Goal: Task Accomplishment & Management: Manage account settings

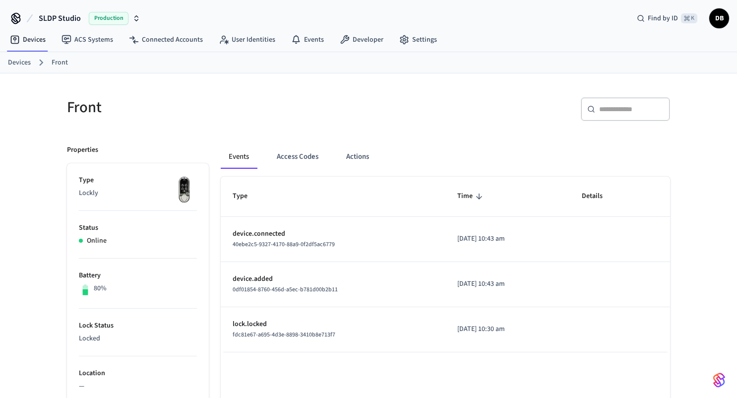
click at [28, 59] on link "Devices" at bounding box center [19, 63] width 23 height 10
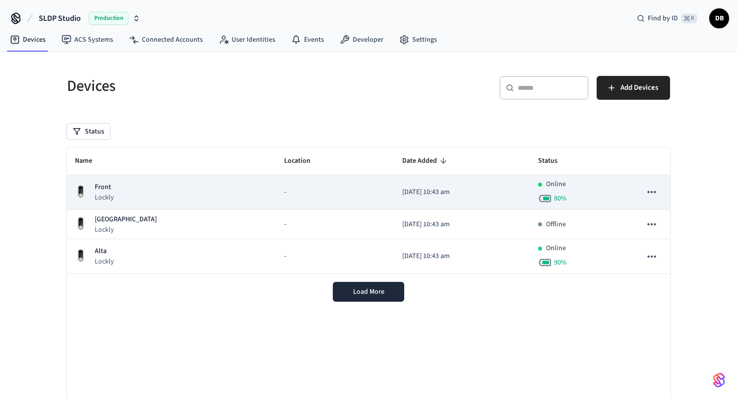
click at [653, 193] on icon "sticky table" at bounding box center [651, 191] width 13 height 13
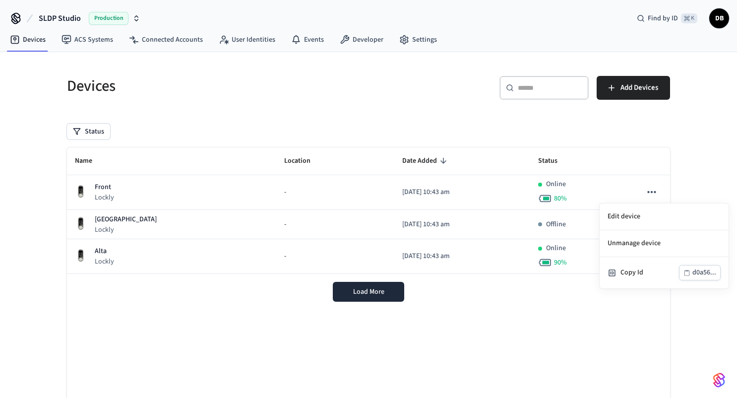
click at [671, 143] on div at bounding box center [368, 199] width 737 height 398
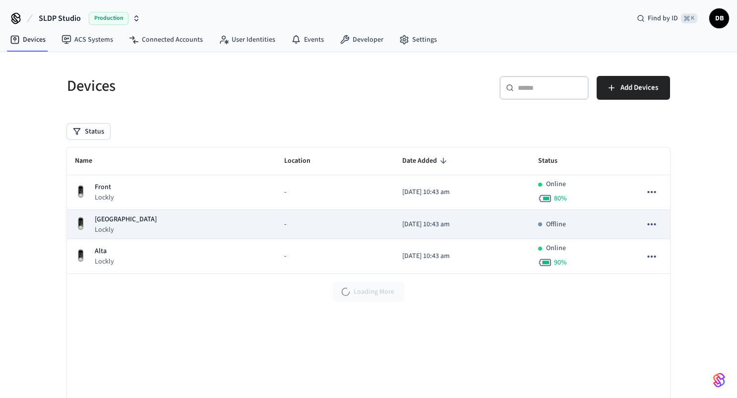
click at [652, 224] on icon "sticky table" at bounding box center [651, 224] width 8 height 2
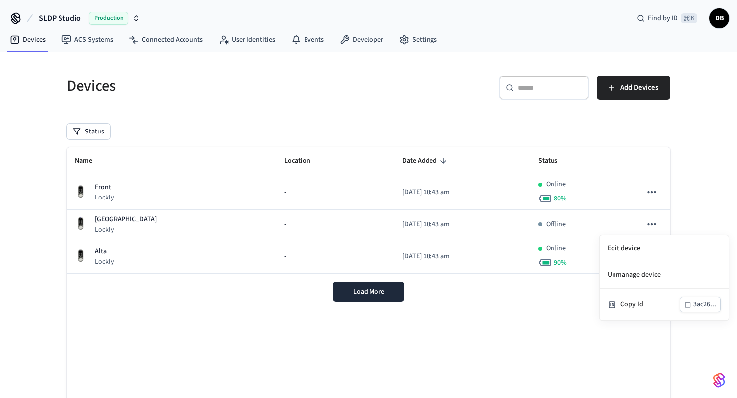
click at [691, 173] on div at bounding box center [368, 199] width 737 height 398
click at [682, 193] on div "Devices ​ ​ Add Devices Status Name Location Date Added Status Front Lockly - 2…" at bounding box center [368, 252] width 635 height 400
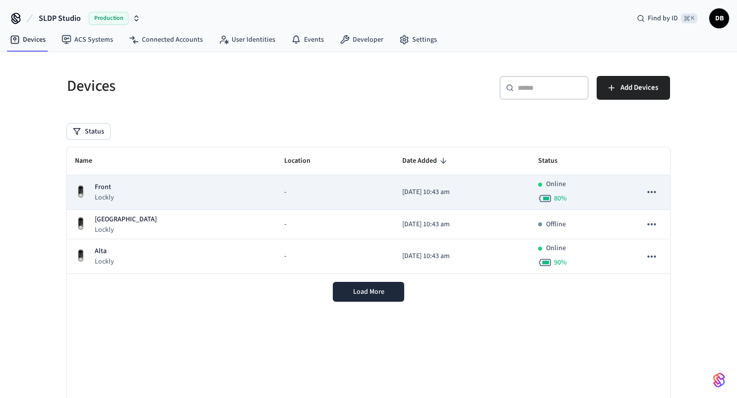
click at [647, 192] on icon "sticky table" at bounding box center [651, 192] width 8 height 2
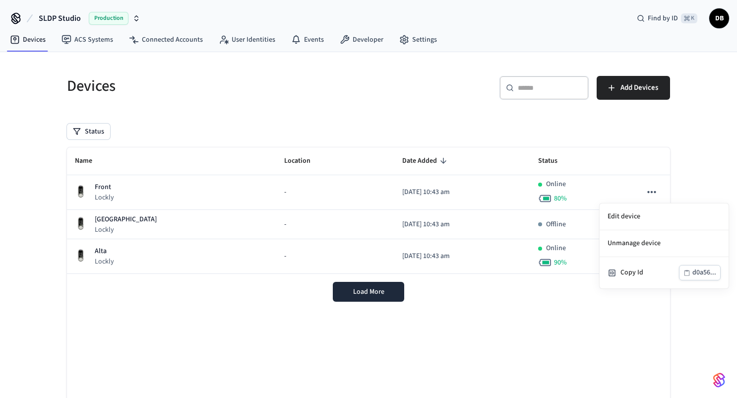
click at [677, 171] on div at bounding box center [368, 199] width 737 height 398
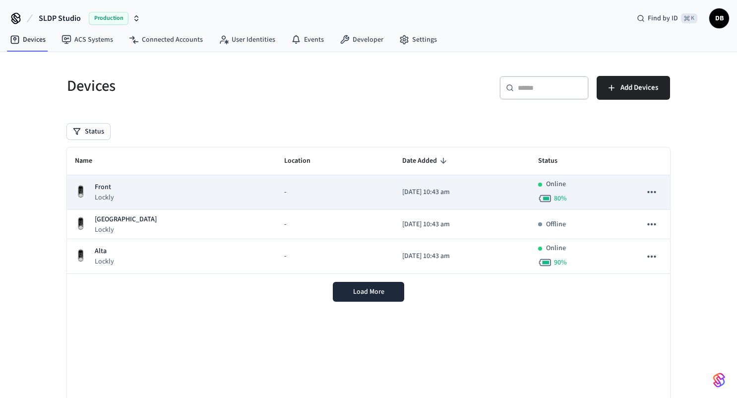
click at [651, 190] on icon "sticky table" at bounding box center [651, 191] width 13 height 13
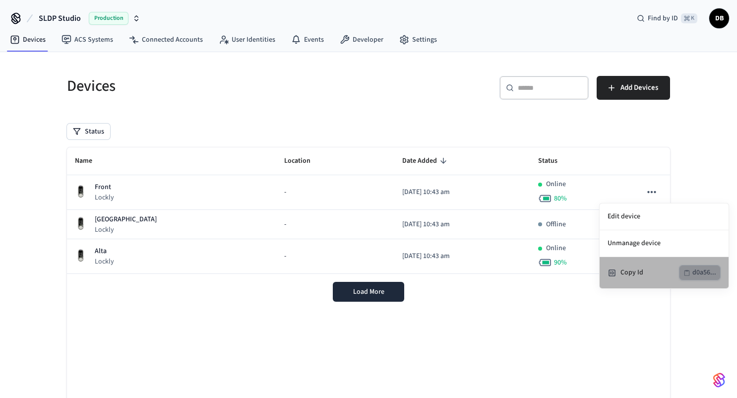
click at [696, 274] on div "d0a56..." at bounding box center [704, 272] width 24 height 12
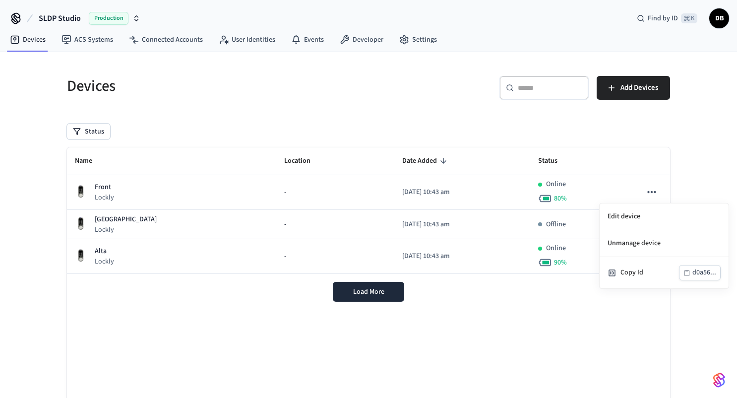
click at [701, 176] on div at bounding box center [368, 199] width 737 height 398
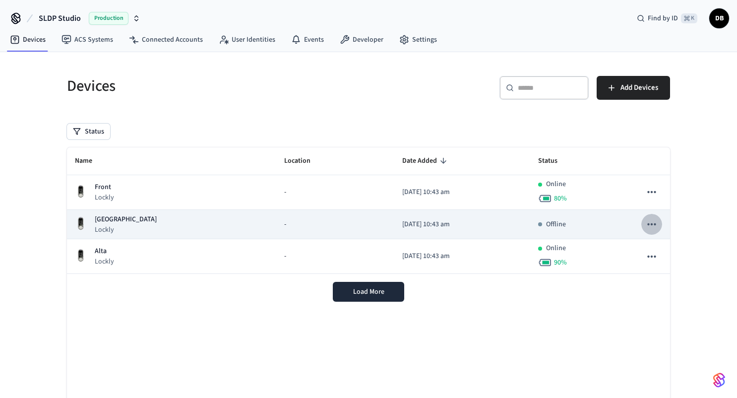
click at [652, 226] on icon "sticky table" at bounding box center [651, 224] width 13 height 13
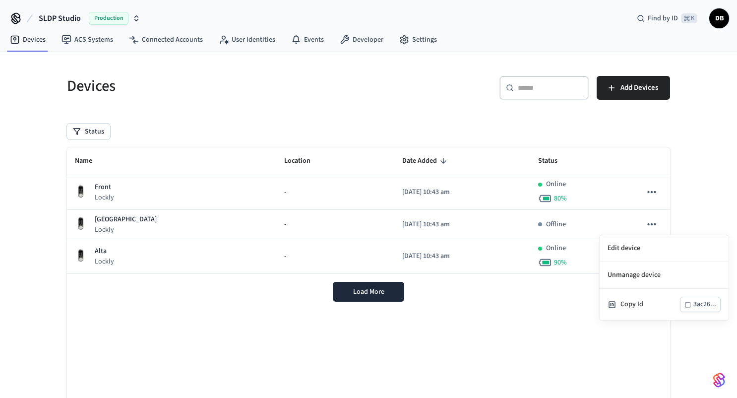
click at [691, 176] on div at bounding box center [368, 199] width 737 height 398
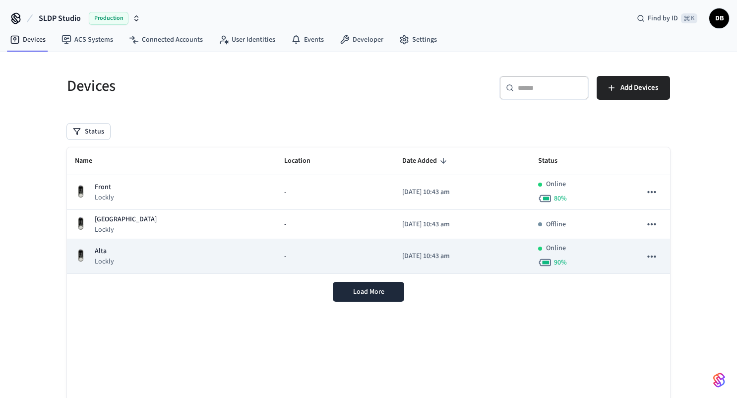
click at [652, 256] on icon "sticky table" at bounding box center [651, 256] width 8 height 2
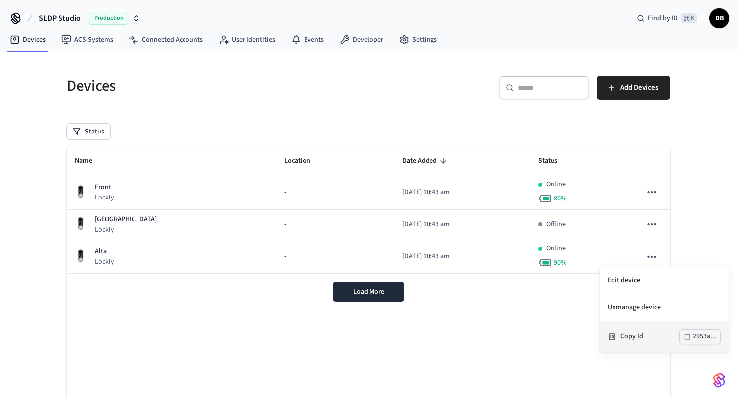
click at [700, 339] on div "2953a..." at bounding box center [704, 336] width 23 height 12
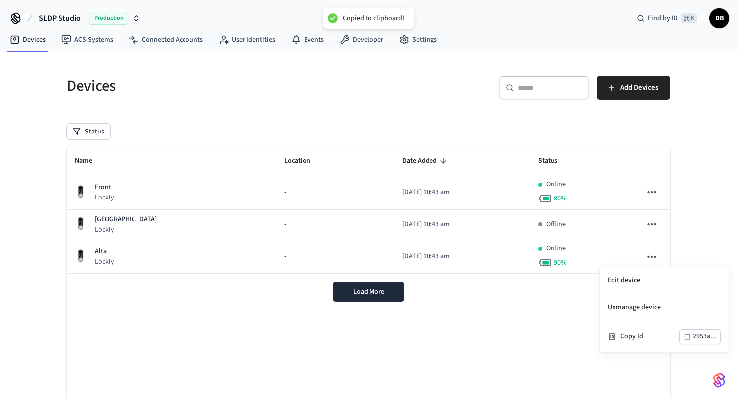
click at [692, 201] on div at bounding box center [368, 199] width 737 height 398
click at [677, 162] on div "Devices ​ ​ Add Devices Status Name Location Date Added Status Front Lockly - 2…" at bounding box center [368, 258] width 619 height 388
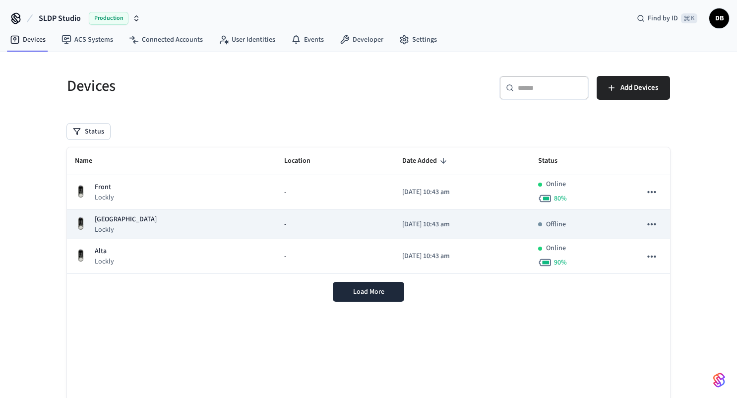
click at [653, 228] on icon "sticky table" at bounding box center [651, 224] width 13 height 13
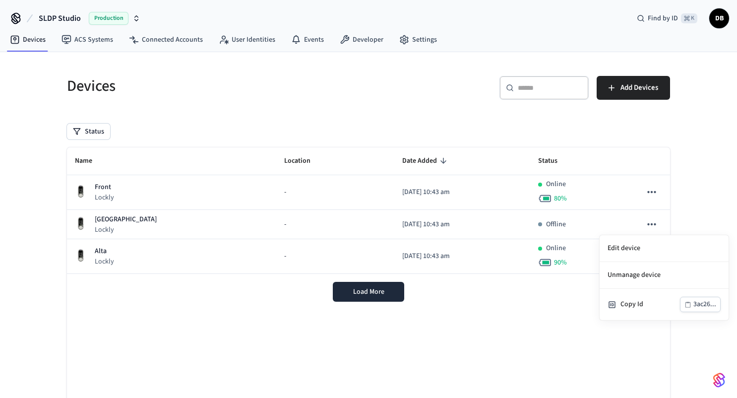
click at [690, 197] on div at bounding box center [368, 199] width 737 height 398
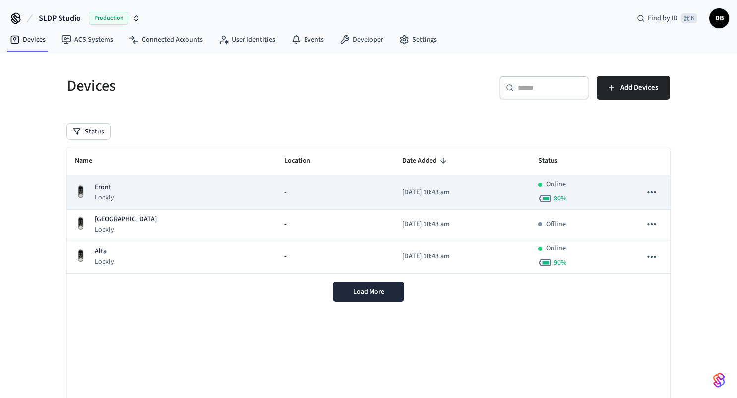
click at [658, 190] on button "sticky table" at bounding box center [651, 191] width 21 height 21
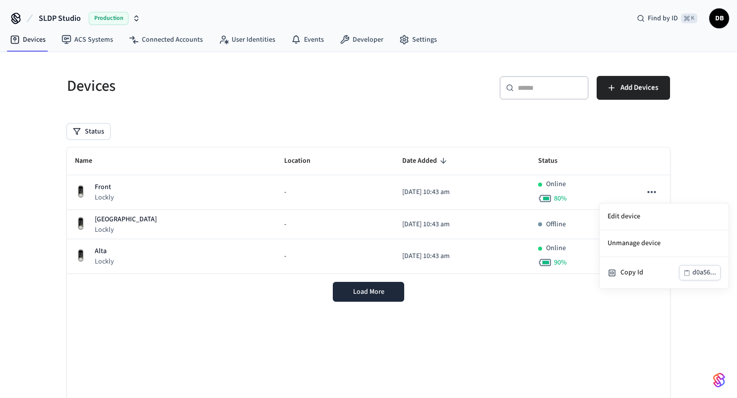
click at [660, 191] on div at bounding box center [368, 199] width 737 height 398
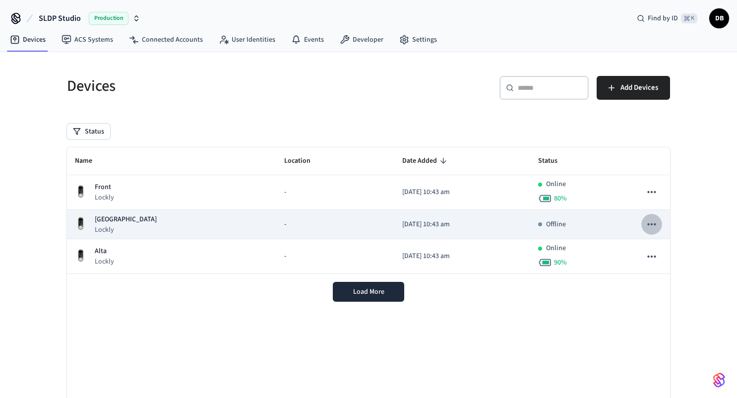
click at [647, 223] on icon "sticky table" at bounding box center [651, 224] width 13 height 13
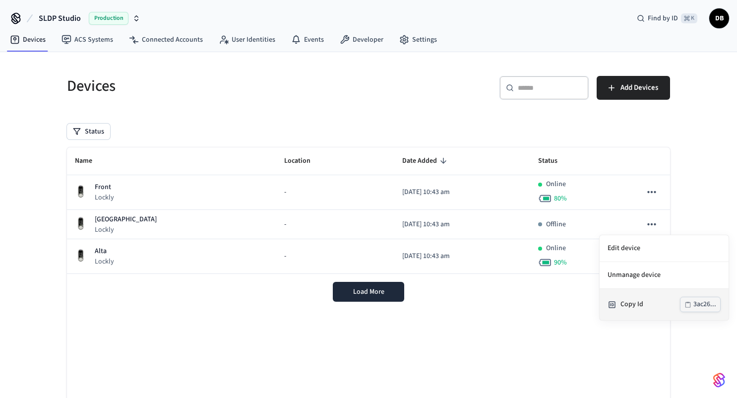
click at [697, 302] on div "3ac26..." at bounding box center [704, 304] width 23 height 12
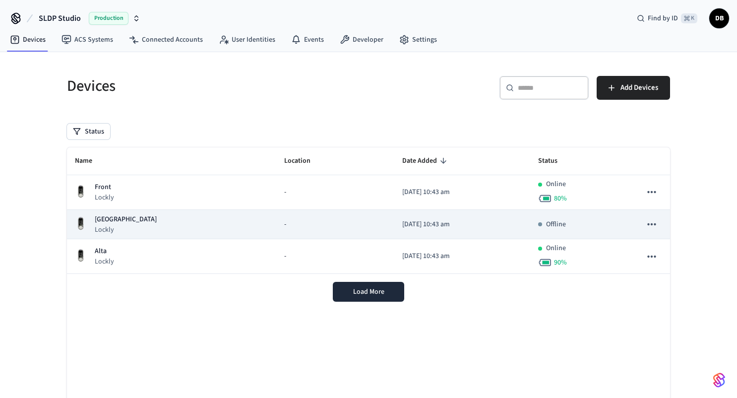
click at [655, 223] on icon "sticky table" at bounding box center [651, 224] width 8 height 2
click at [655, 223] on div at bounding box center [368, 199] width 737 height 398
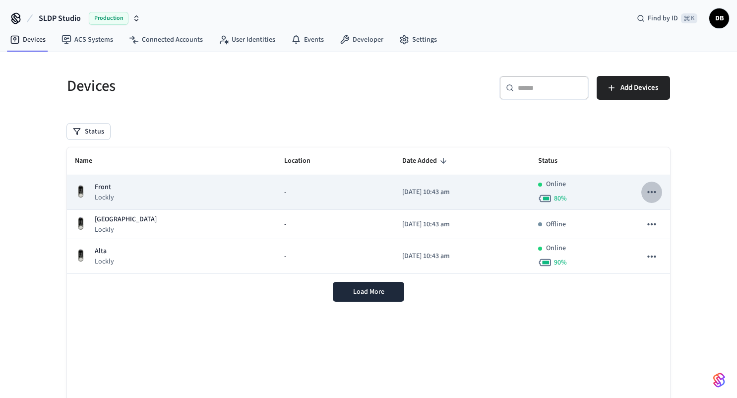
click at [652, 192] on icon "sticky table" at bounding box center [651, 192] width 8 height 2
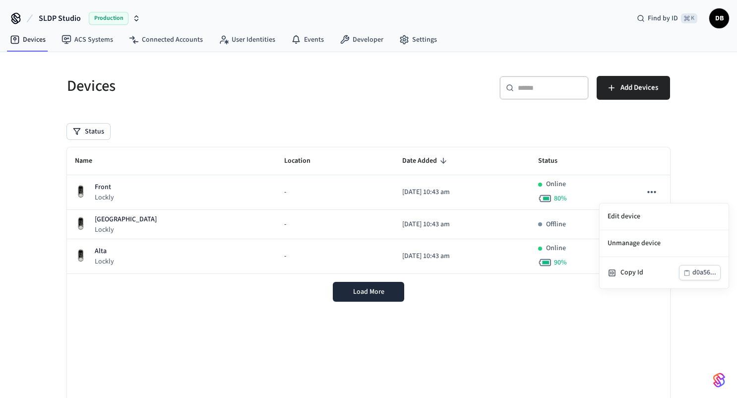
click at [570, 318] on div at bounding box center [368, 199] width 737 height 398
click at [280, 102] on div "Devices" at bounding box center [208, 86] width 307 height 44
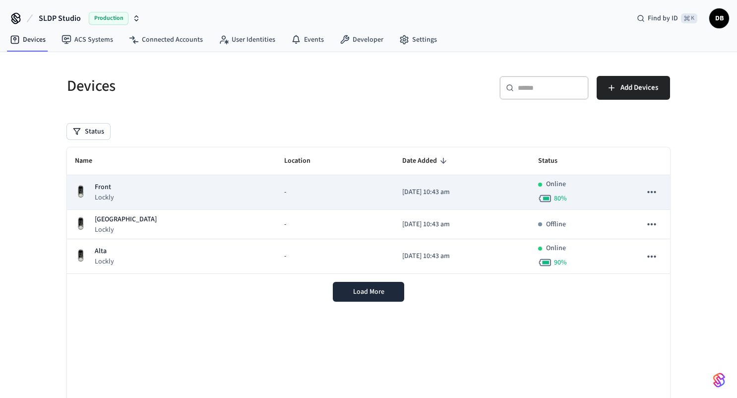
click at [284, 189] on div "-" at bounding box center [335, 192] width 102 height 10
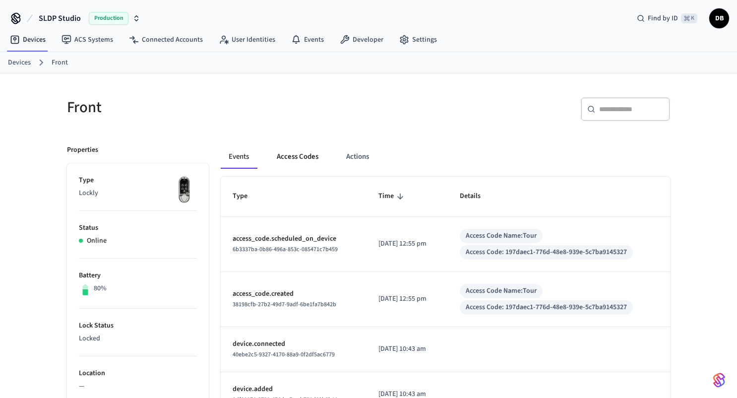
click at [303, 156] on button "Access Codes" at bounding box center [298, 157] width 58 height 24
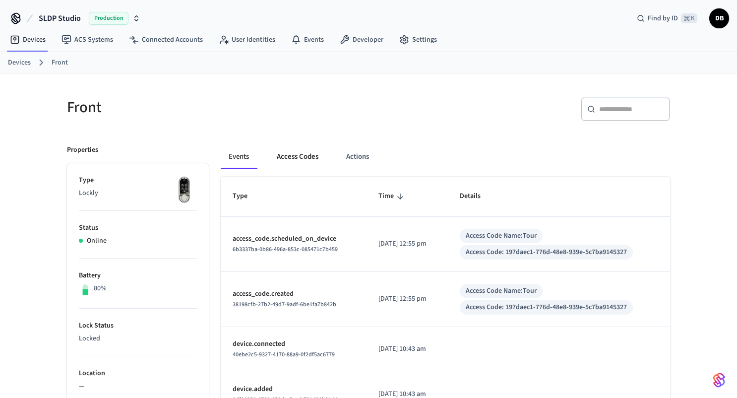
click at [307, 159] on button "Access Codes" at bounding box center [298, 157] width 58 height 24
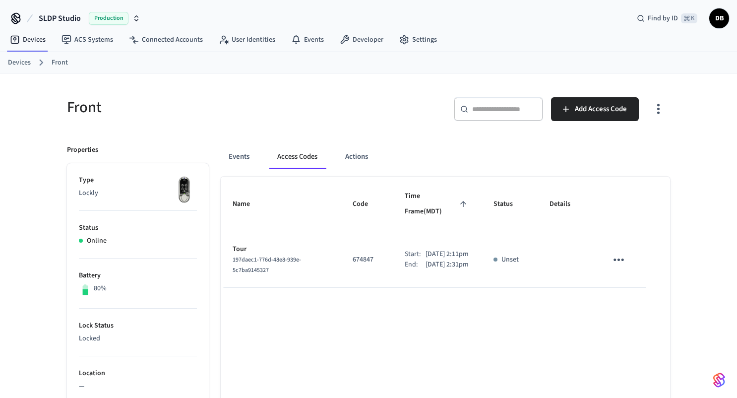
click at [387, 96] on div "​ ​ Add Access Code" at bounding box center [515, 107] width 307 height 44
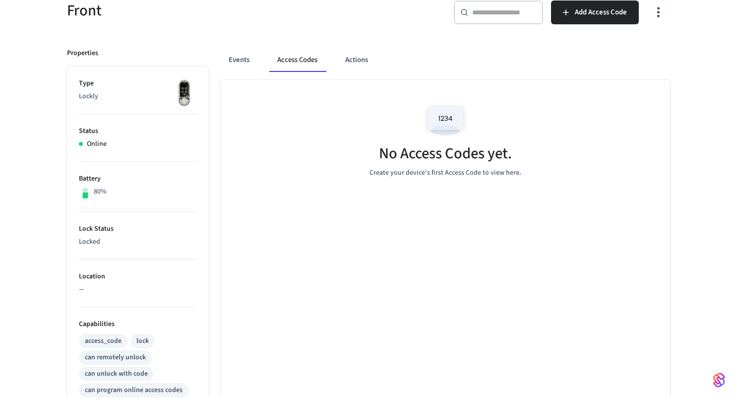
scroll to position [91, 0]
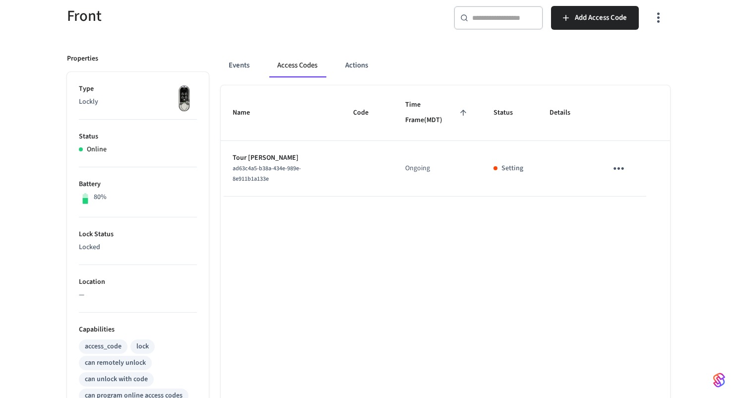
click at [515, 165] on p "Setting" at bounding box center [512, 168] width 22 height 10
click at [246, 60] on button "Events" at bounding box center [239, 66] width 37 height 24
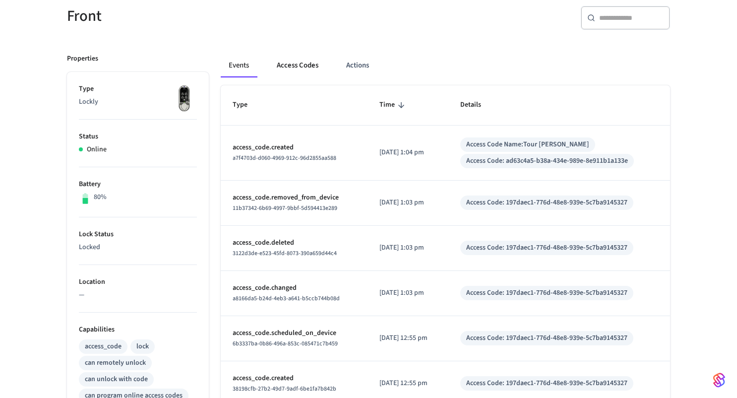
click at [300, 64] on button "Access Codes" at bounding box center [298, 66] width 58 height 24
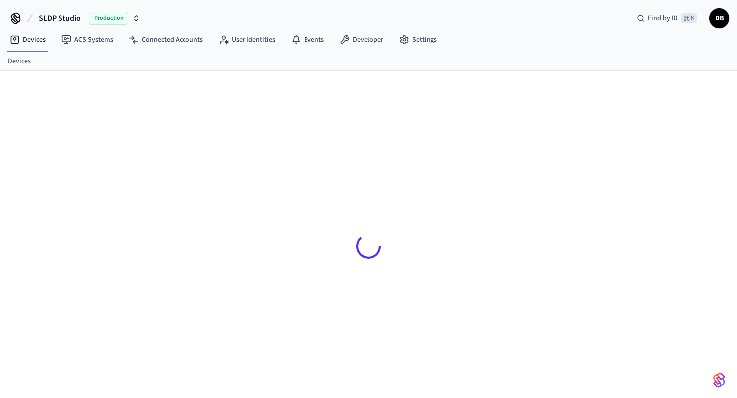
scroll to position [13, 0]
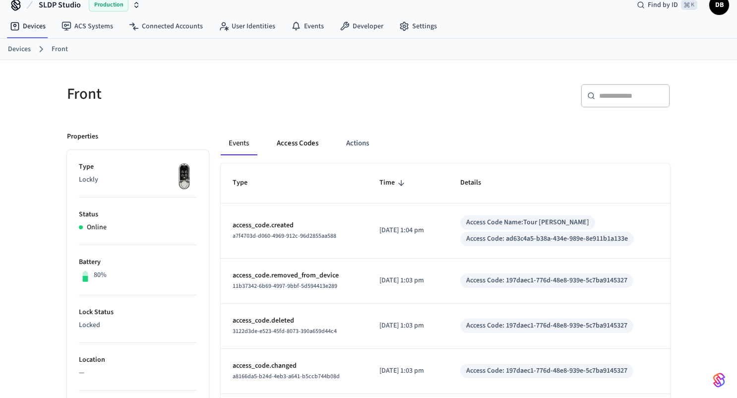
click at [309, 145] on button "Access Codes" at bounding box center [298, 143] width 58 height 24
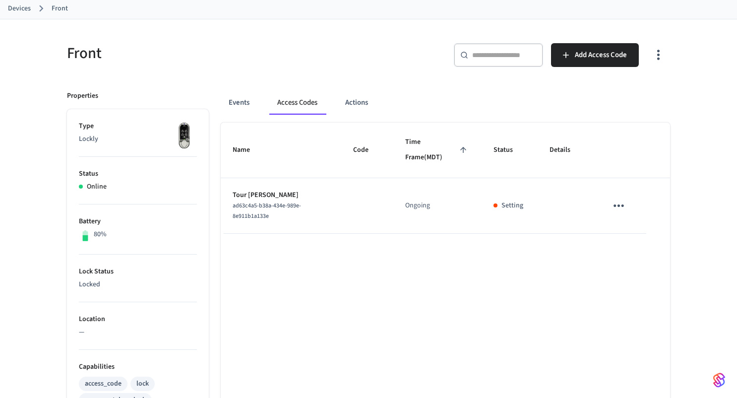
scroll to position [62, 0]
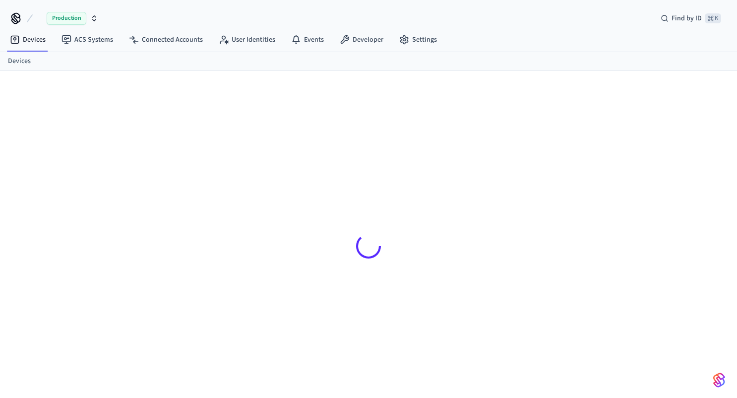
scroll to position [13, 0]
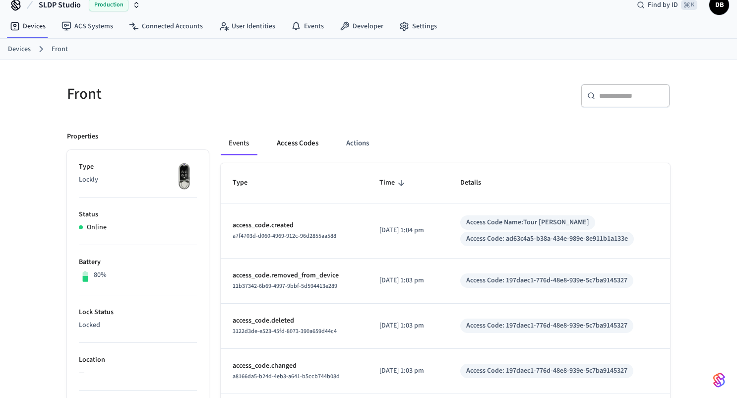
click at [308, 134] on button "Access Codes" at bounding box center [298, 143] width 58 height 24
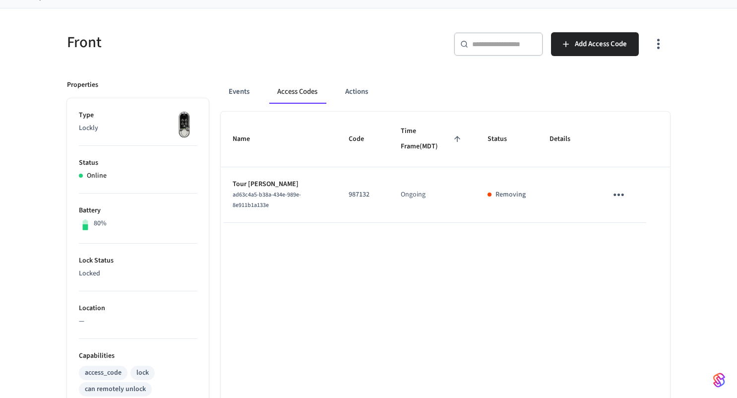
scroll to position [47, 0]
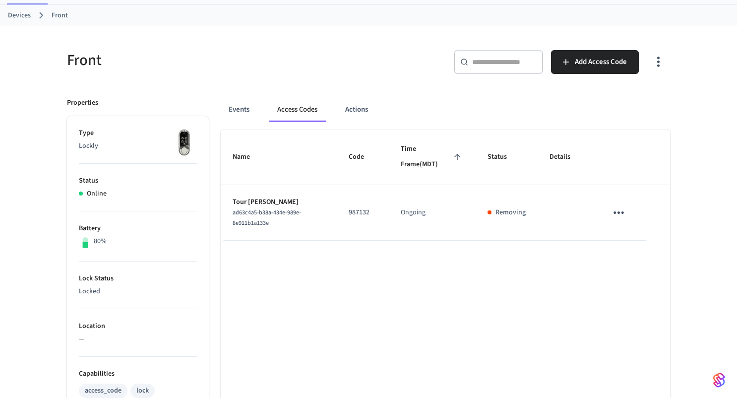
click at [236, 105] on button "Events" at bounding box center [239, 110] width 37 height 24
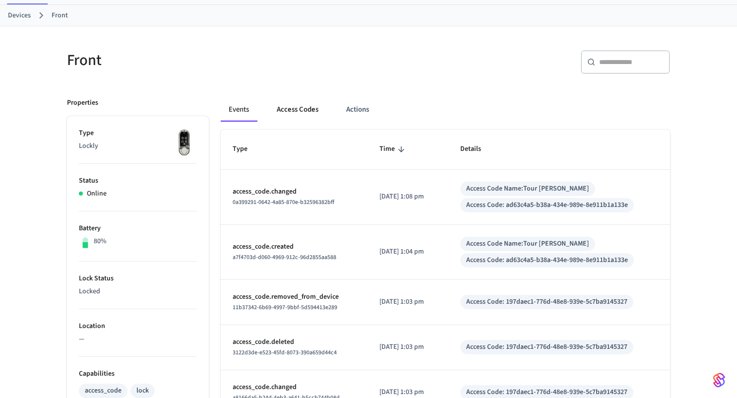
click at [284, 108] on button "Access Codes" at bounding box center [298, 110] width 58 height 24
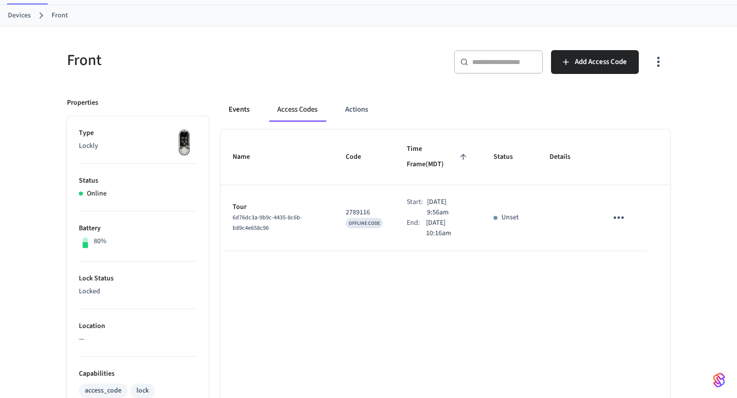
click at [238, 113] on button "Events" at bounding box center [239, 110] width 37 height 24
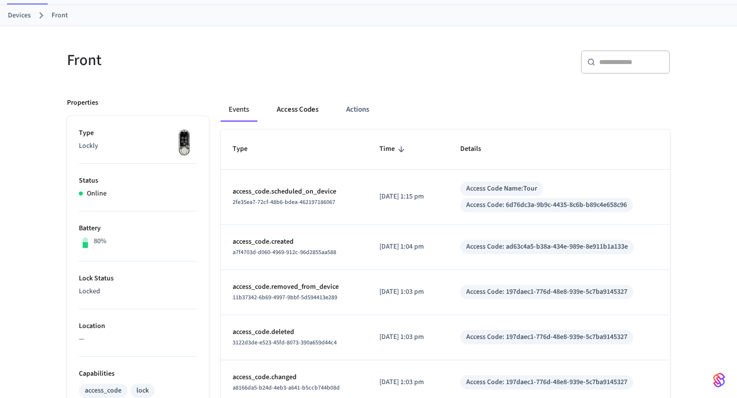
click at [294, 111] on button "Access Codes" at bounding box center [298, 110] width 58 height 24
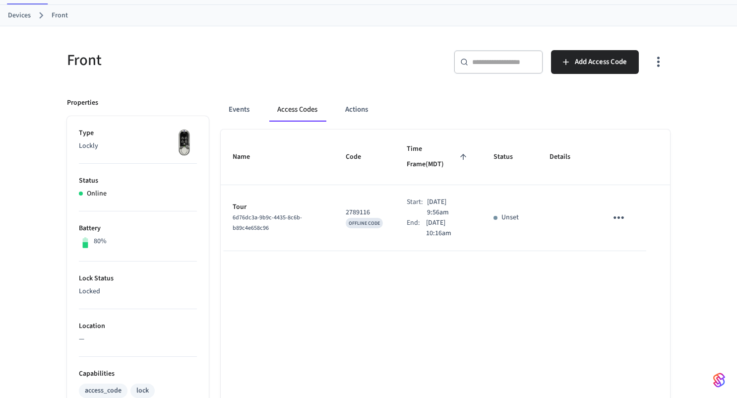
click at [411, 51] on div "​ ​ Add Access Code" at bounding box center [522, 66] width 296 height 32
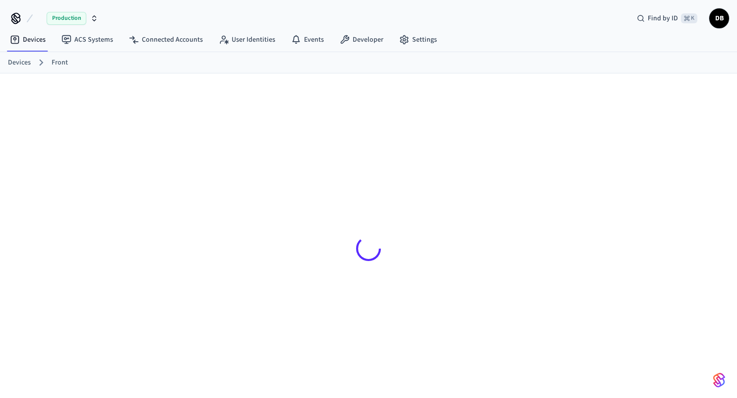
scroll to position [16, 0]
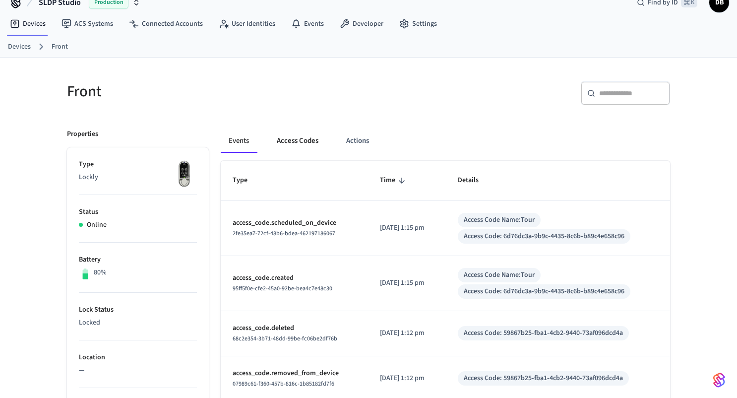
click at [299, 141] on button "Access Codes" at bounding box center [298, 141] width 58 height 24
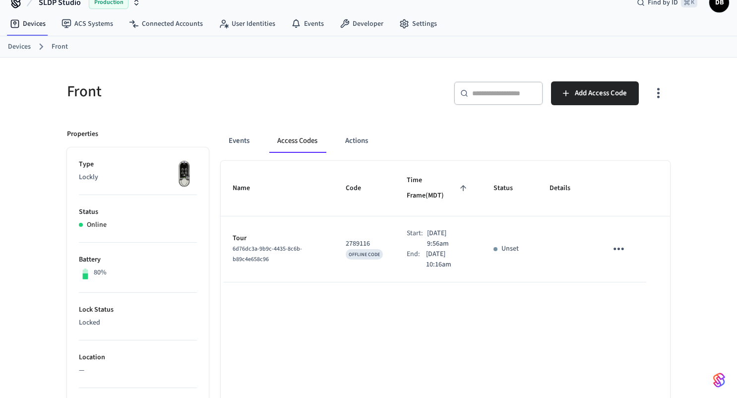
scroll to position [0, 0]
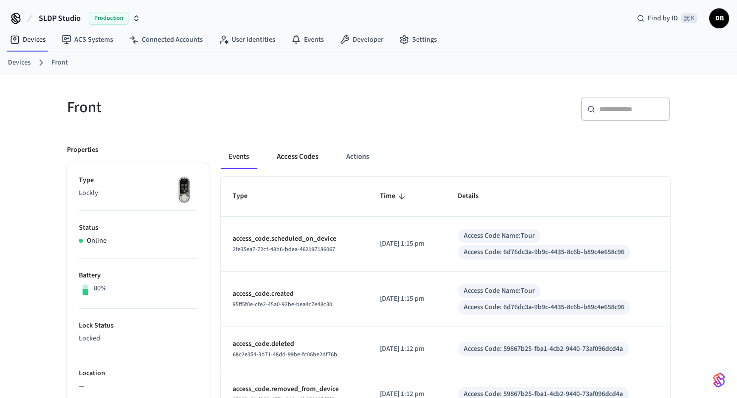
click at [301, 162] on button "Access Codes" at bounding box center [298, 157] width 58 height 24
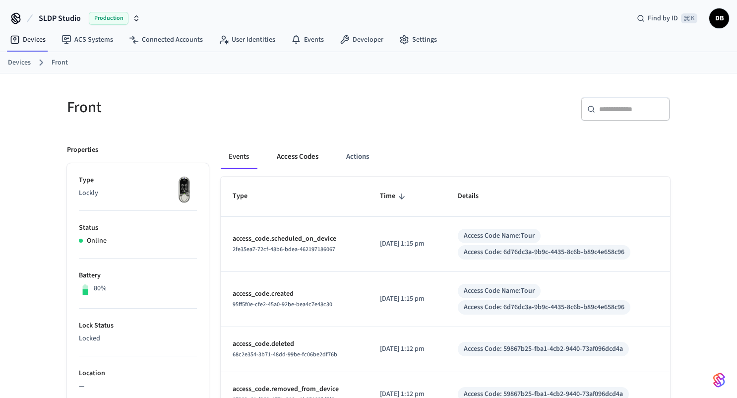
click at [301, 163] on button "Access Codes" at bounding box center [298, 157] width 58 height 24
click at [291, 164] on button "Access Codes" at bounding box center [298, 157] width 58 height 24
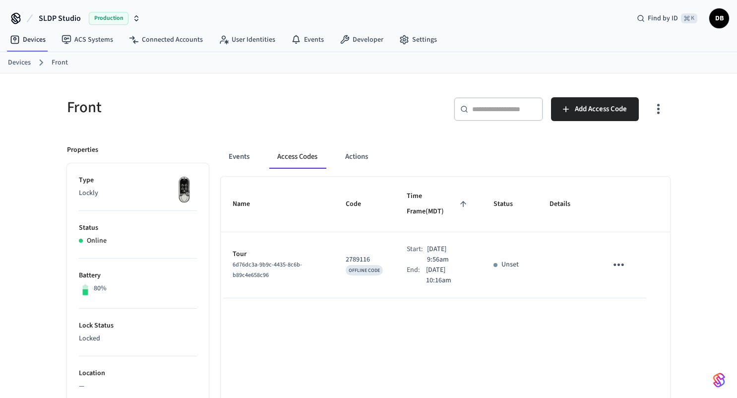
click at [237, 157] on button "Events" at bounding box center [239, 157] width 37 height 24
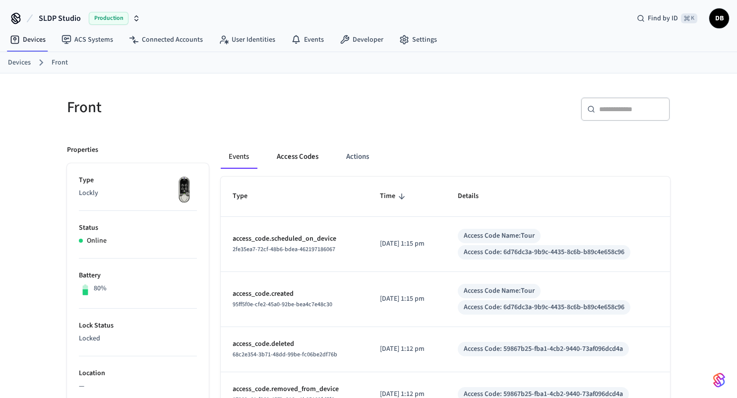
click at [291, 155] on button "Access Codes" at bounding box center [298, 157] width 58 height 24
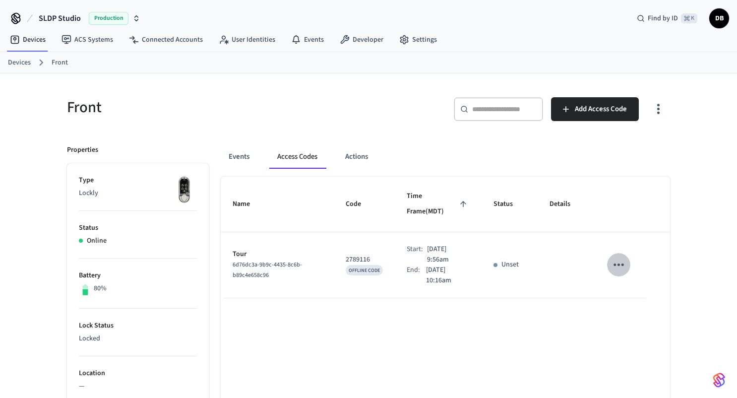
click at [623, 257] on icon "sticky table" at bounding box center [618, 264] width 15 height 15
click at [638, 305] on li "Delete" at bounding box center [642, 305] width 47 height 26
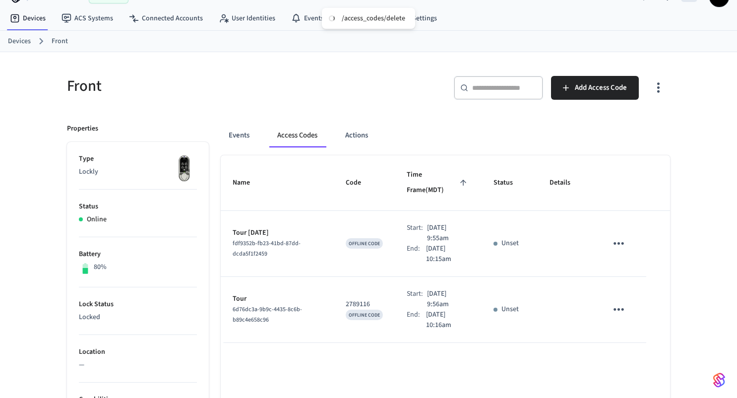
scroll to position [22, 0]
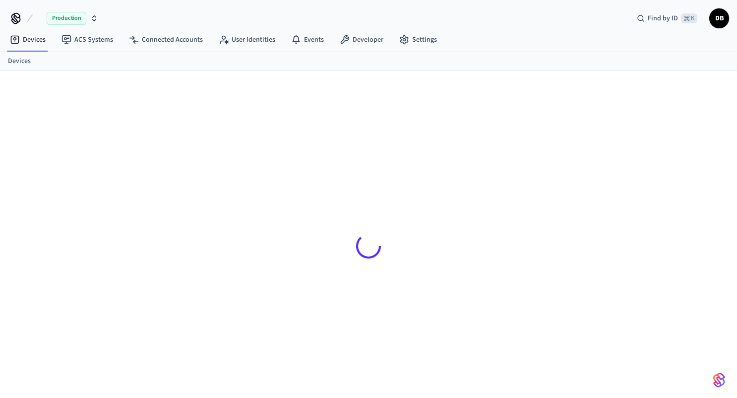
scroll to position [13, 0]
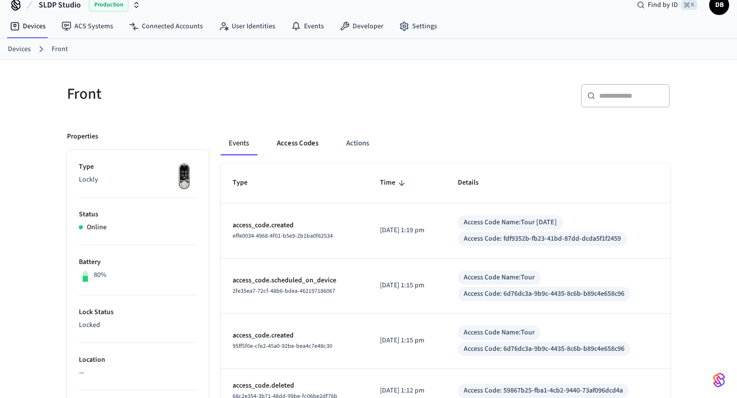
click at [315, 146] on button "Access Codes" at bounding box center [298, 143] width 58 height 24
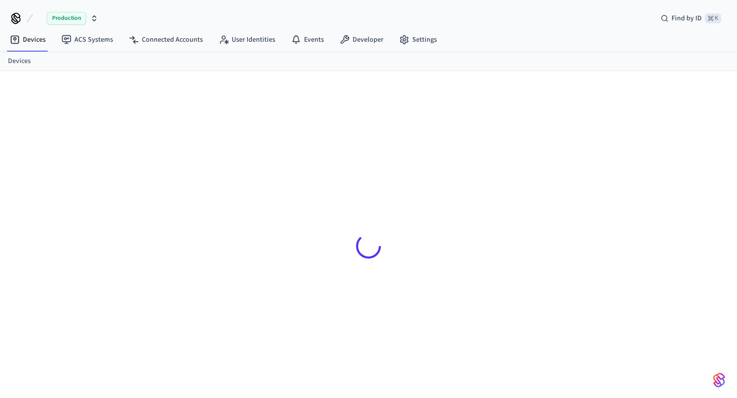
scroll to position [13, 0]
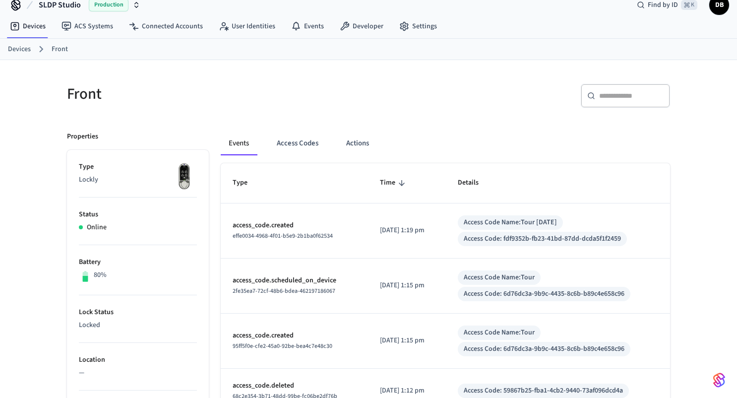
click at [304, 139] on button "Access Codes" at bounding box center [298, 143] width 58 height 24
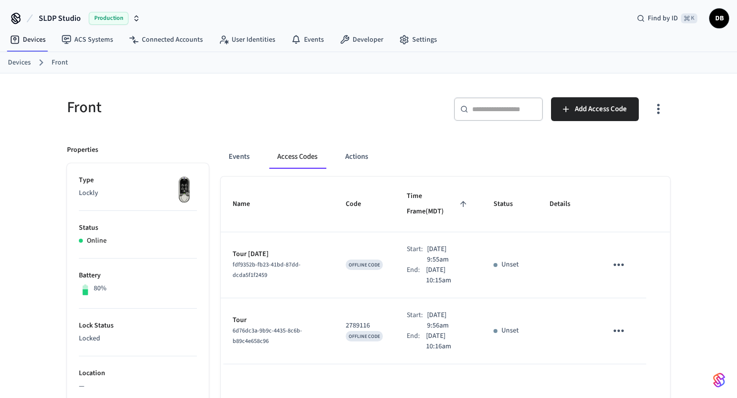
scroll to position [0, 0]
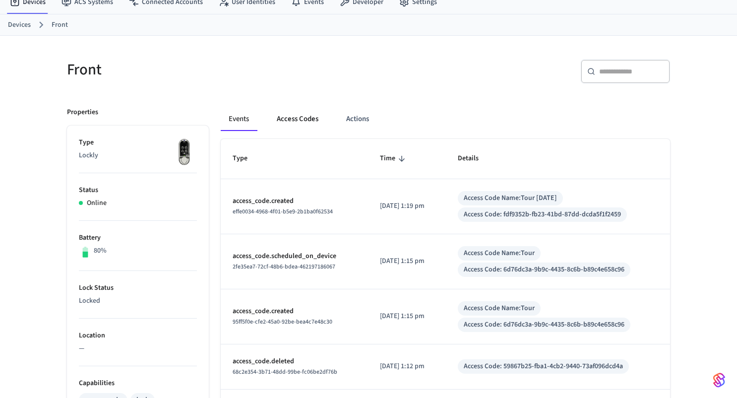
scroll to position [34, 0]
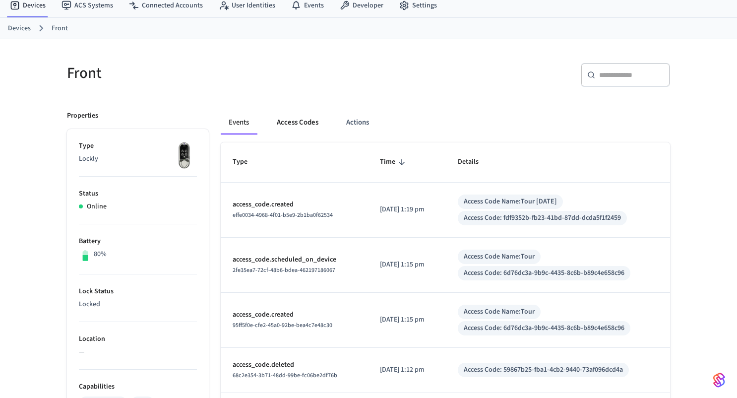
click at [306, 119] on button "Access Codes" at bounding box center [298, 123] width 58 height 24
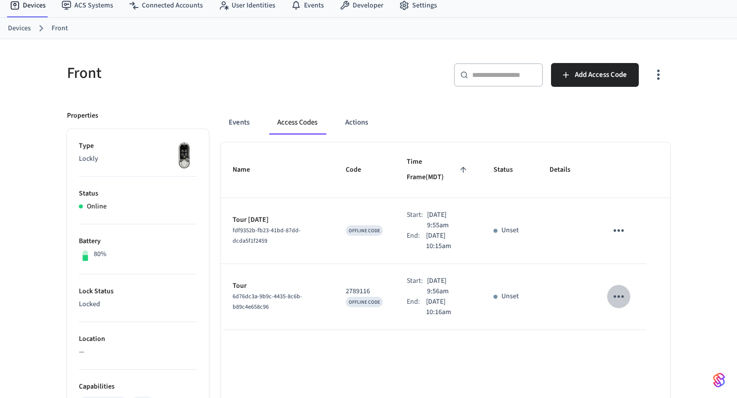
click at [616, 289] on icon "sticky table" at bounding box center [618, 296] width 15 height 15
click at [642, 339] on li "Delete" at bounding box center [642, 337] width 47 height 26
click at [620, 223] on icon "sticky table" at bounding box center [618, 230] width 15 height 15
click at [627, 269] on icon at bounding box center [631, 271] width 8 height 8
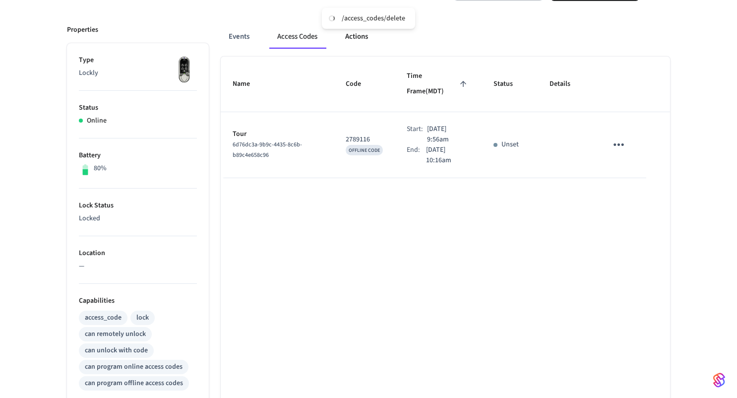
scroll to position [0, 0]
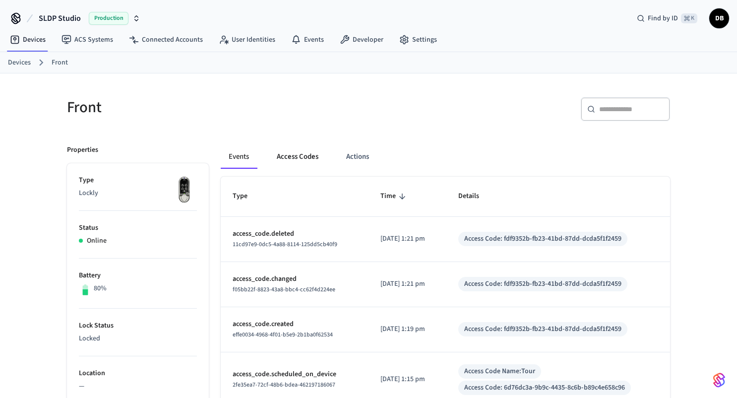
click at [308, 162] on button "Access Codes" at bounding box center [298, 157] width 58 height 24
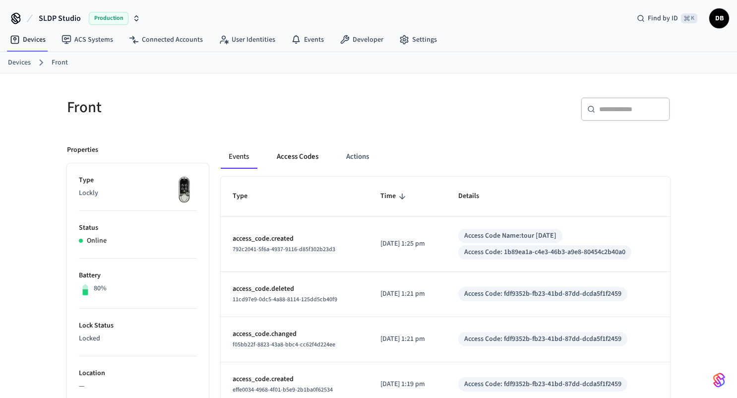
click at [302, 155] on button "Access Codes" at bounding box center [298, 157] width 58 height 24
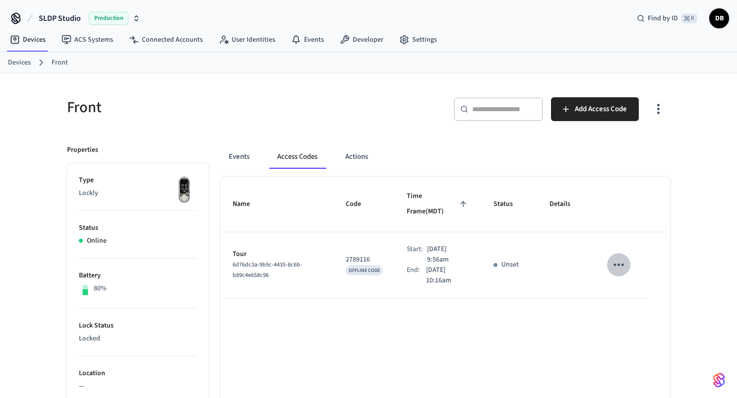
click at [612, 257] on icon "sticky table" at bounding box center [618, 264] width 15 height 15
click at [637, 270] on li "Edit" at bounding box center [642, 278] width 47 height 27
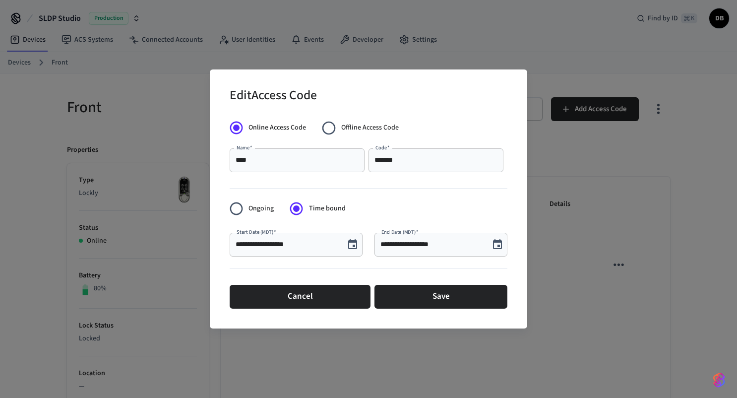
click at [334, 238] on div "**********" at bounding box center [296, 245] width 133 height 24
click at [352, 241] on icon "Choose date, selected date is Oct 3, 2025" at bounding box center [352, 244] width 9 height 10
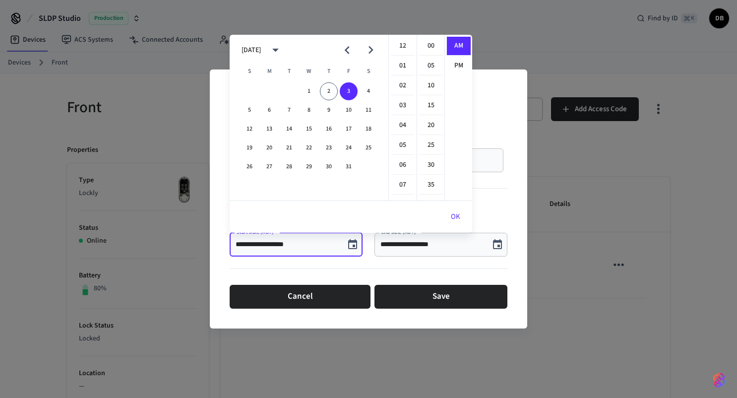
scroll to position [179, 0]
click at [328, 90] on button "2" at bounding box center [329, 91] width 18 height 18
type input "**********"
click at [402, 46] on li "09" at bounding box center [403, 46] width 24 height 19
click at [439, 248] on input "**********" at bounding box center [431, 245] width 103 height 10
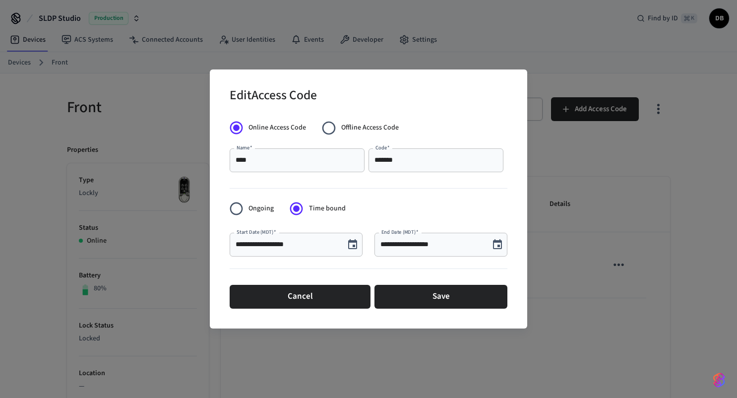
click at [500, 245] on icon "Choose date, selected date is Oct 3, 2025" at bounding box center [497, 245] width 12 height 12
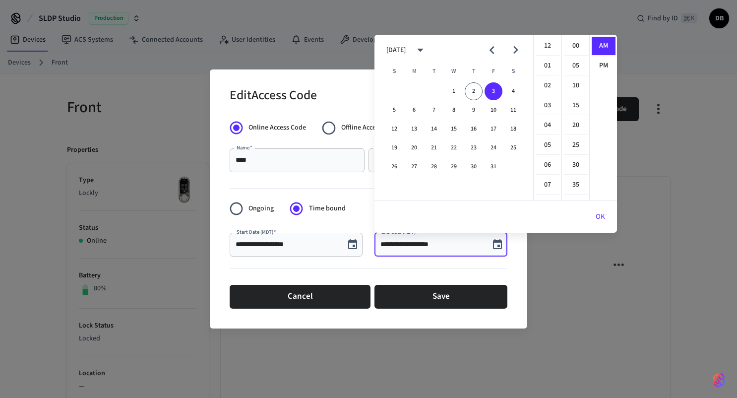
scroll to position [198, 0]
click at [475, 94] on button "2" at bounding box center [474, 91] width 18 height 18
click at [606, 212] on button "OK" at bounding box center [600, 217] width 33 height 24
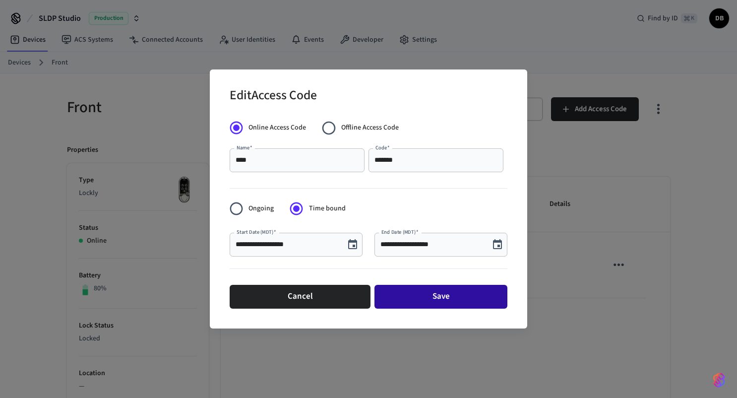
click at [468, 300] on button "Save" at bounding box center [440, 297] width 133 height 24
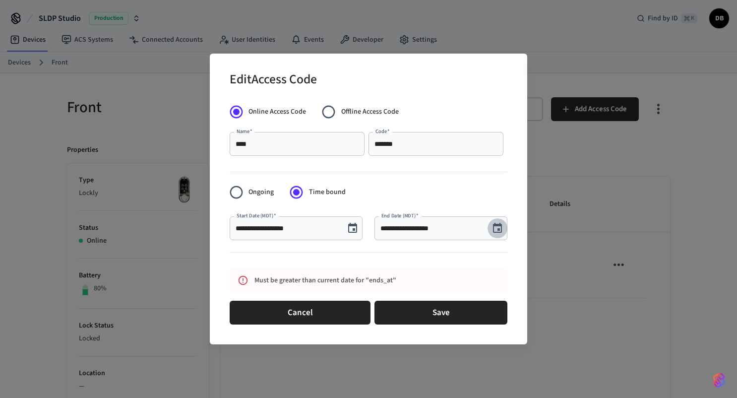
click at [494, 228] on icon "Choose date, selected date is Oct 2, 2025" at bounding box center [497, 228] width 12 height 12
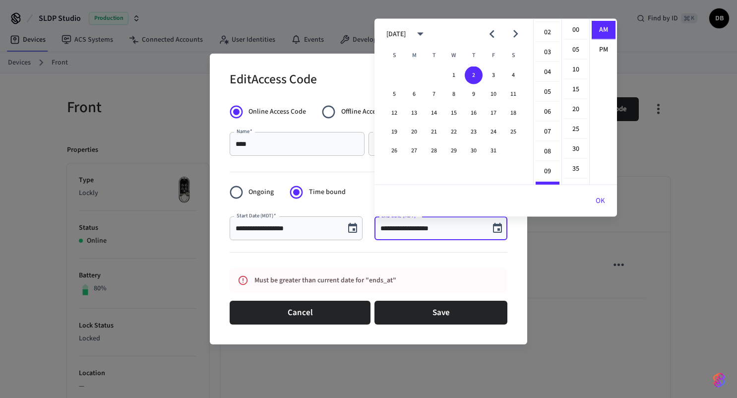
scroll to position [24, 0]
click at [546, 31] on li "01" at bounding box center [548, 34] width 24 height 19
click at [579, 147] on li "30" at bounding box center [576, 149] width 24 height 19
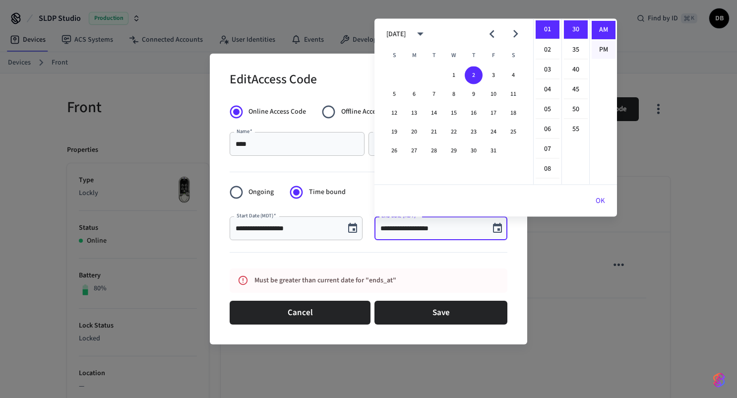
click at [603, 48] on li "PM" at bounding box center [604, 50] width 24 height 18
type input "**********"
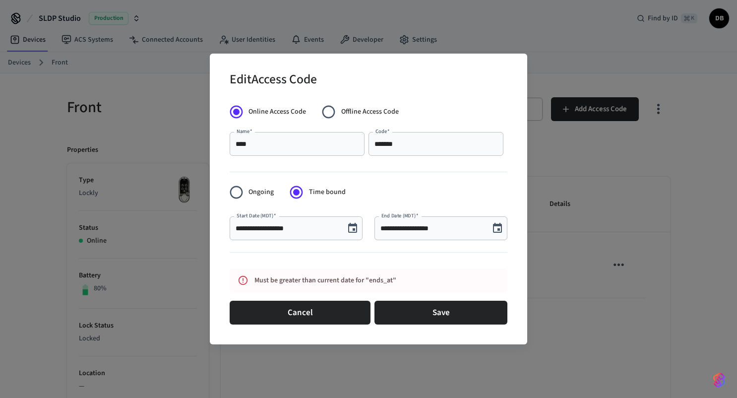
scroll to position [18, 0]
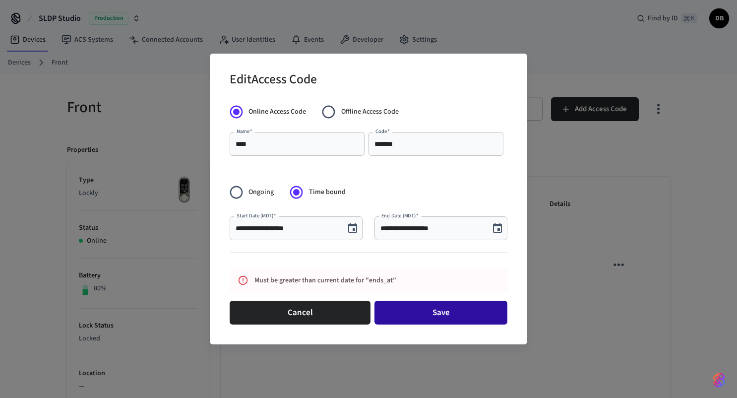
click at [480, 311] on button "Save" at bounding box center [440, 313] width 133 height 24
click at [435, 308] on button "Save" at bounding box center [440, 313] width 133 height 24
click at [413, 314] on button "Save" at bounding box center [440, 313] width 133 height 24
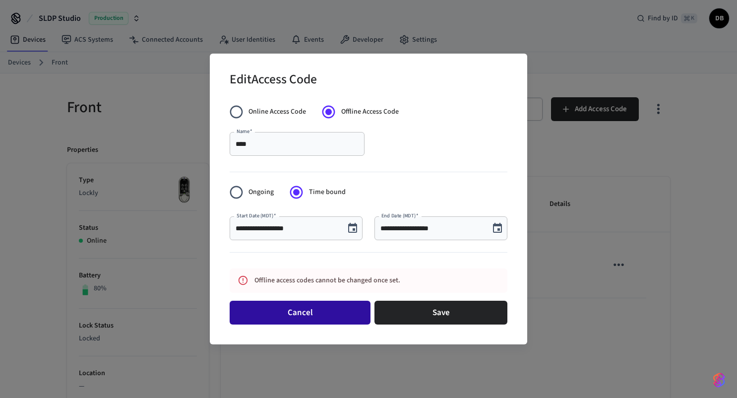
click at [333, 318] on button "Cancel" at bounding box center [300, 313] width 141 height 24
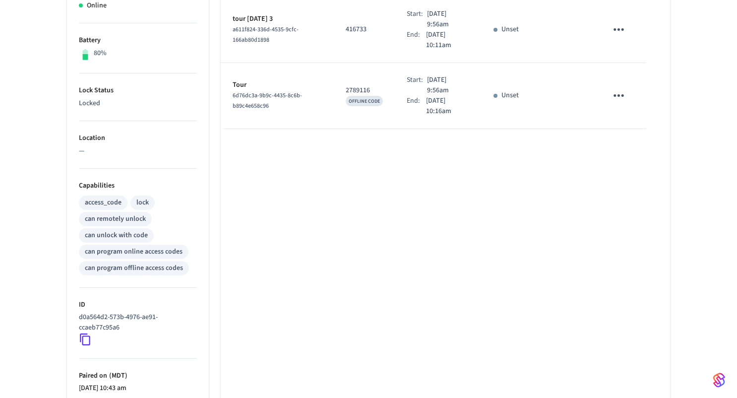
scroll to position [0, 0]
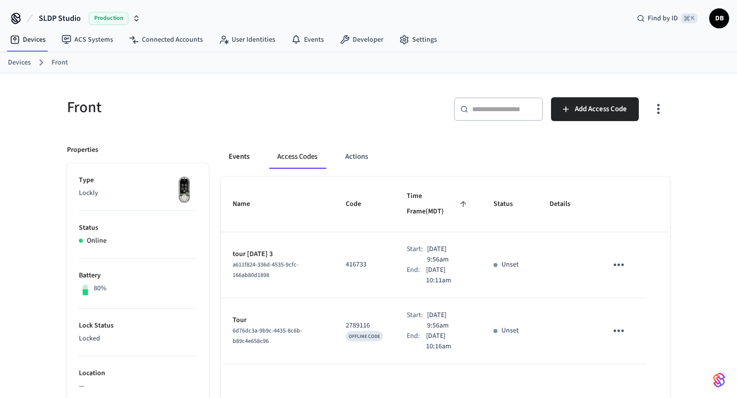
click at [245, 160] on button "Events" at bounding box center [239, 157] width 37 height 24
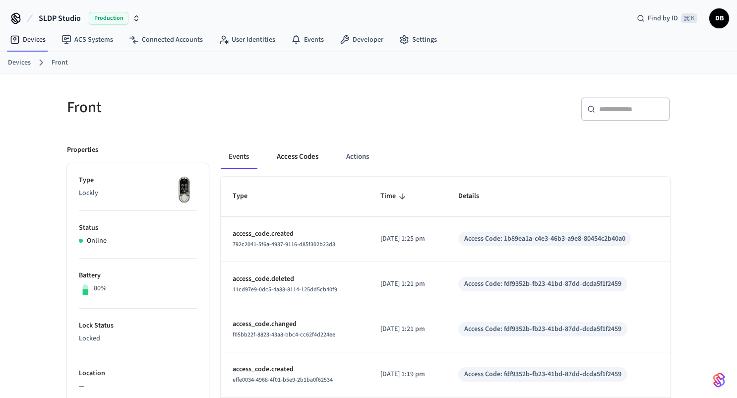
click at [292, 158] on button "Access Codes" at bounding box center [298, 157] width 58 height 24
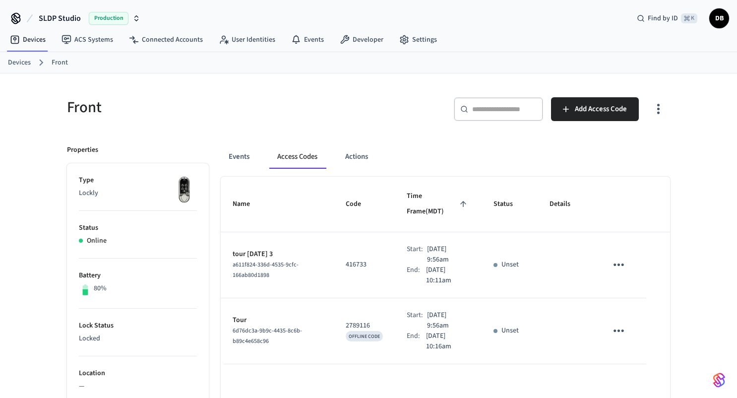
click at [389, 126] on div "​ ​ Add Access Code" at bounding box center [522, 113] width 296 height 32
click at [236, 159] on button "Events" at bounding box center [239, 157] width 37 height 24
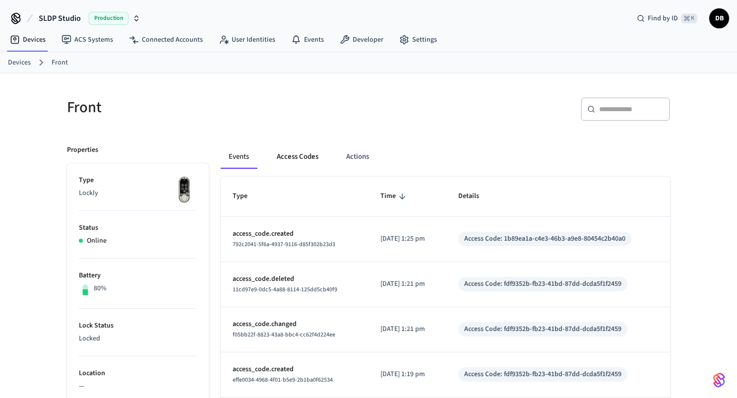
click at [292, 159] on button "Access Codes" at bounding box center [298, 157] width 58 height 24
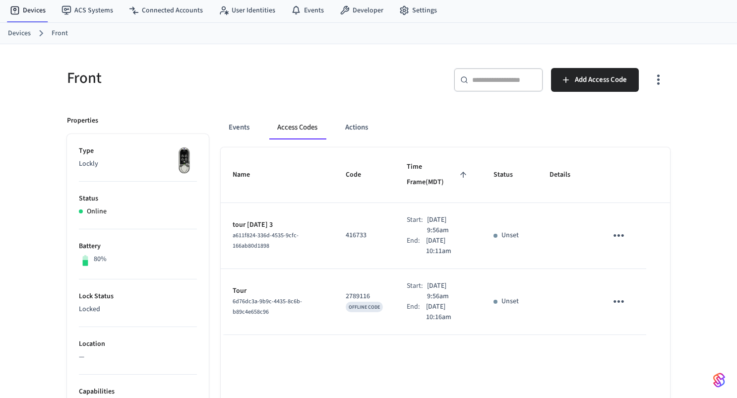
scroll to position [27, 0]
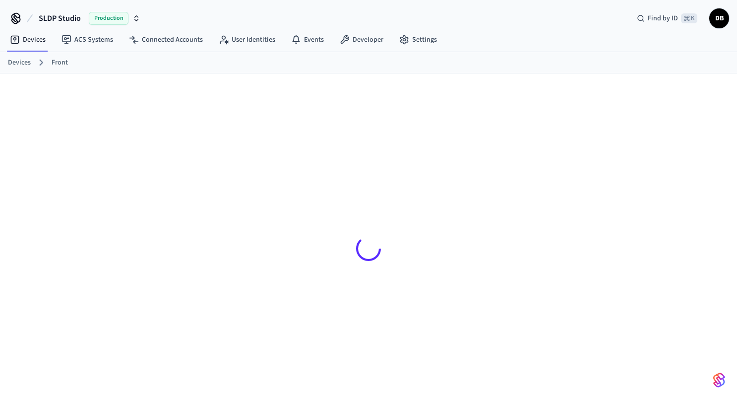
scroll to position [13, 0]
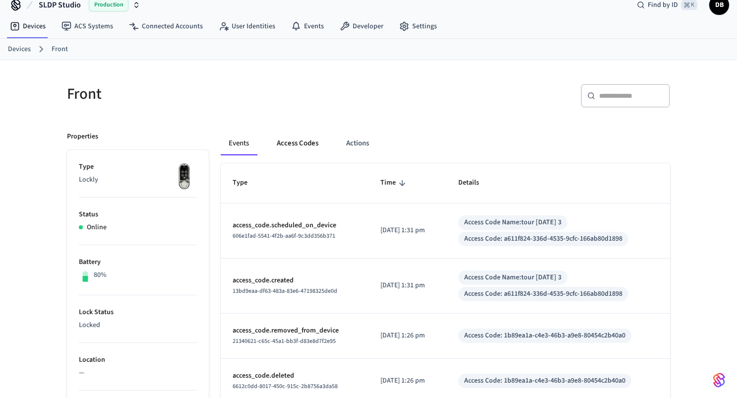
click at [288, 142] on button "Access Codes" at bounding box center [298, 143] width 58 height 24
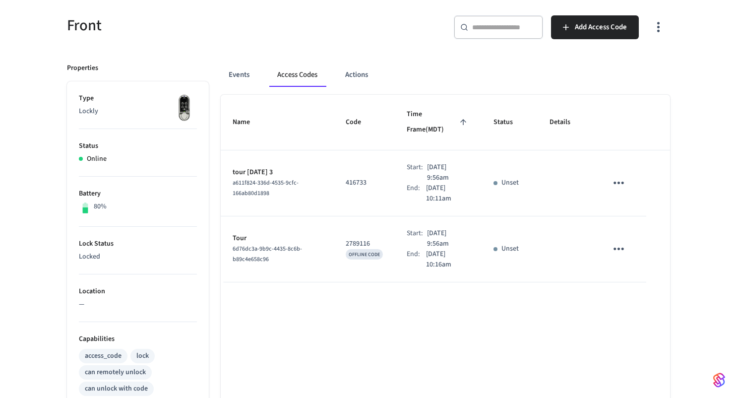
scroll to position [77, 0]
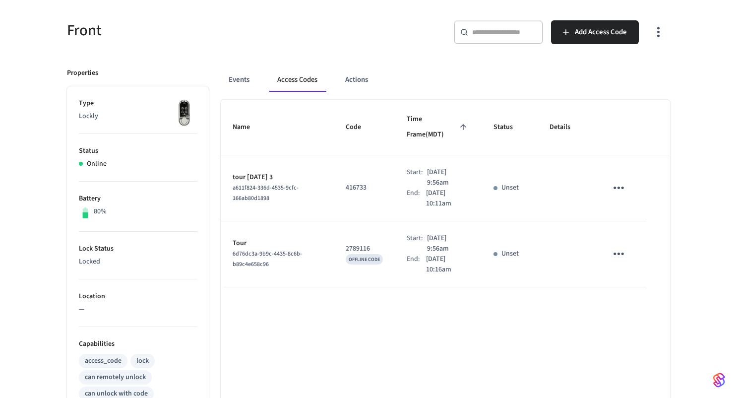
click at [622, 180] on icon "sticky table" at bounding box center [618, 187] width 15 height 15
click at [636, 158] on div at bounding box center [368, 199] width 737 height 398
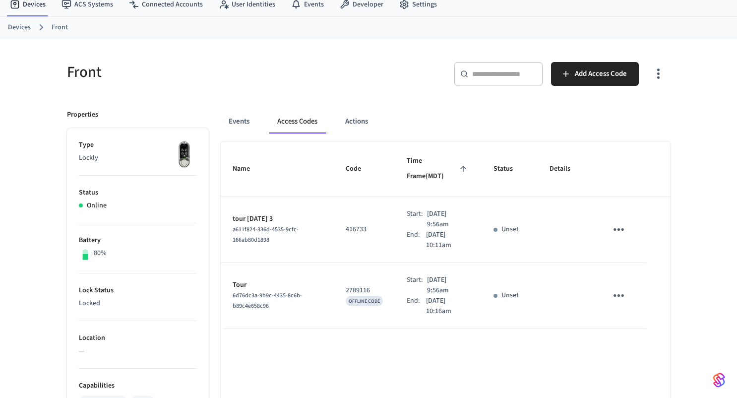
scroll to position [0, 0]
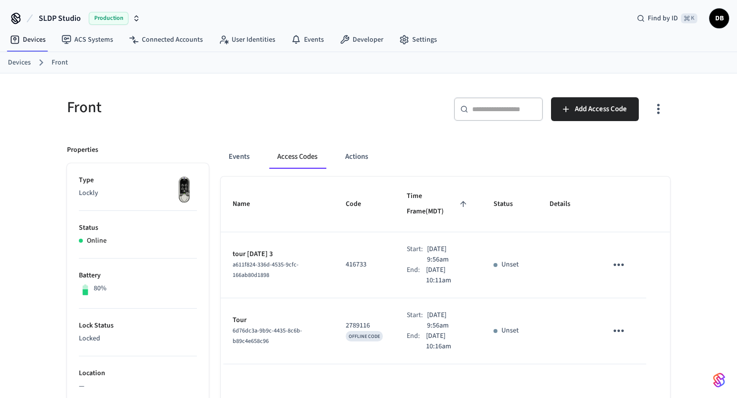
click at [18, 67] on link "Devices" at bounding box center [19, 63] width 23 height 10
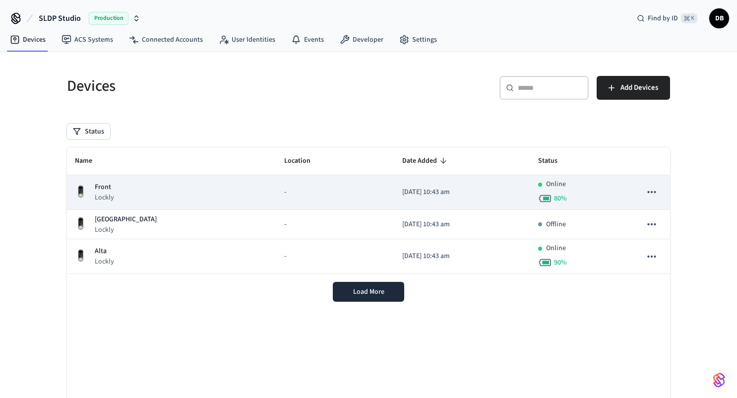
click at [454, 195] on p "[DATE] 10:43 am" at bounding box center [462, 192] width 120 height 10
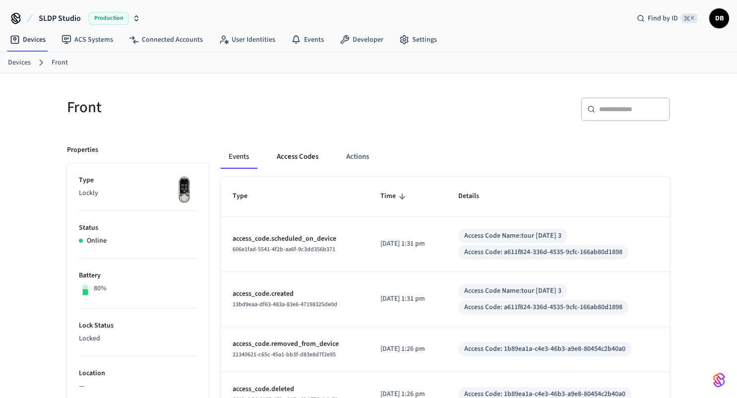
click at [275, 148] on button "Access Codes" at bounding box center [298, 157] width 58 height 24
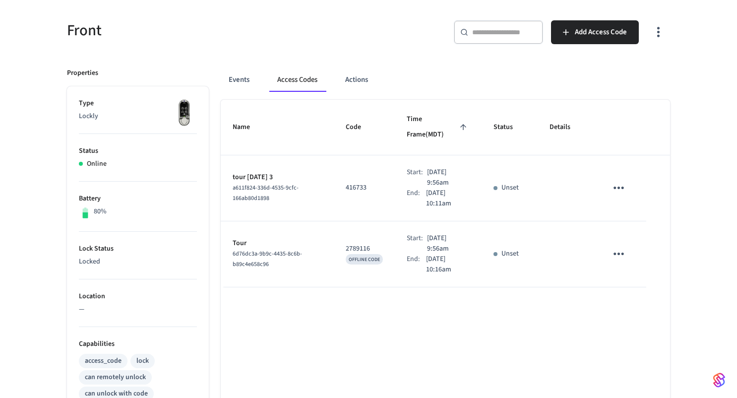
scroll to position [78, 0]
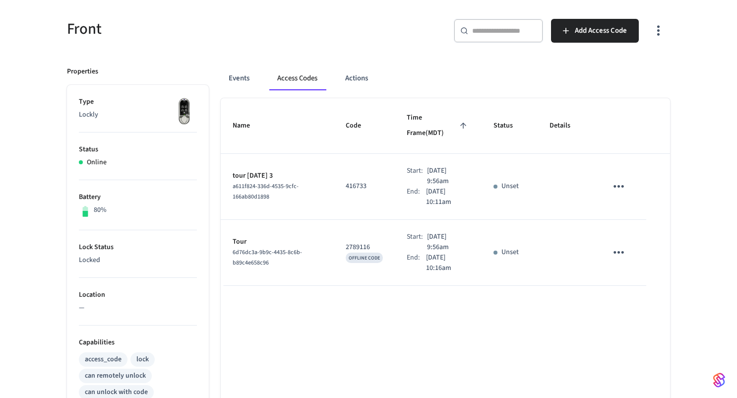
click at [613, 179] on icon "sticky table" at bounding box center [618, 186] width 15 height 15
click at [578, 162] on div at bounding box center [368, 199] width 737 height 398
click at [520, 349] on div "Name Code Time Frame (MDT) Status Details tour [DATE] 3 a611f824-336d-4535-9cfc…" at bounding box center [445, 377] width 449 height 559
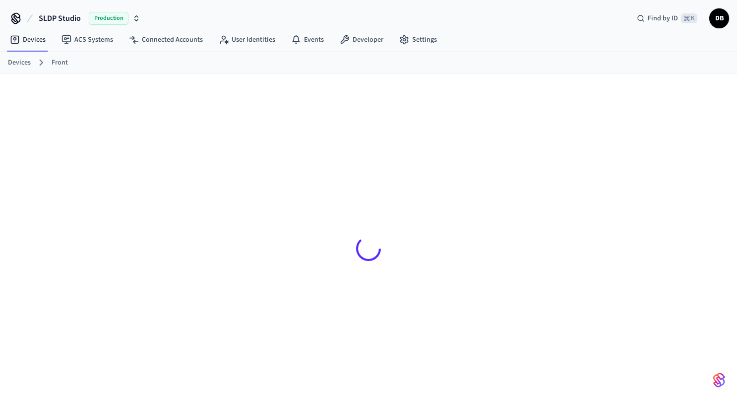
scroll to position [13, 0]
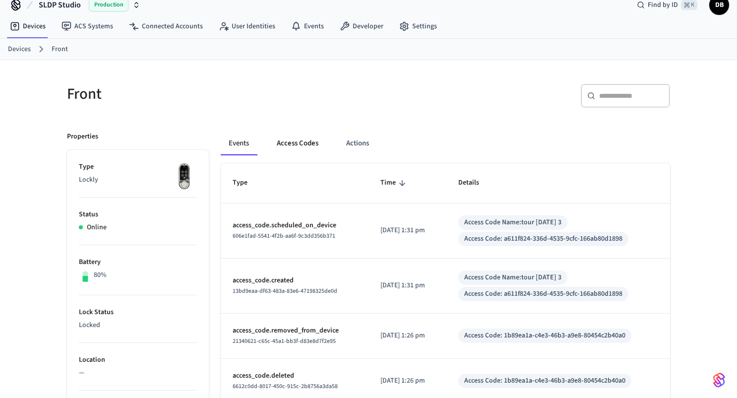
click at [314, 133] on button "Access Codes" at bounding box center [298, 143] width 58 height 24
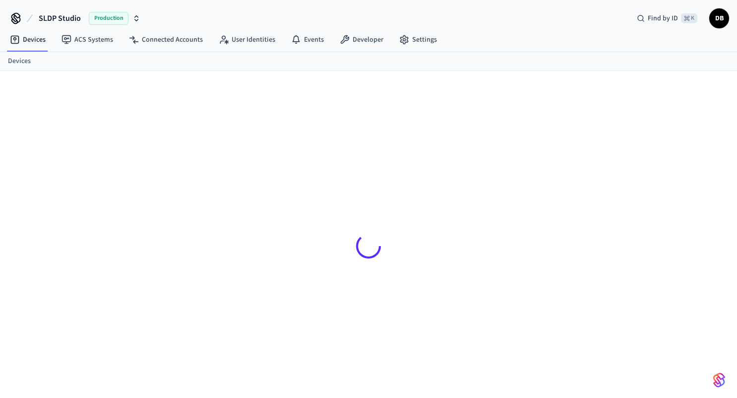
scroll to position [13, 0]
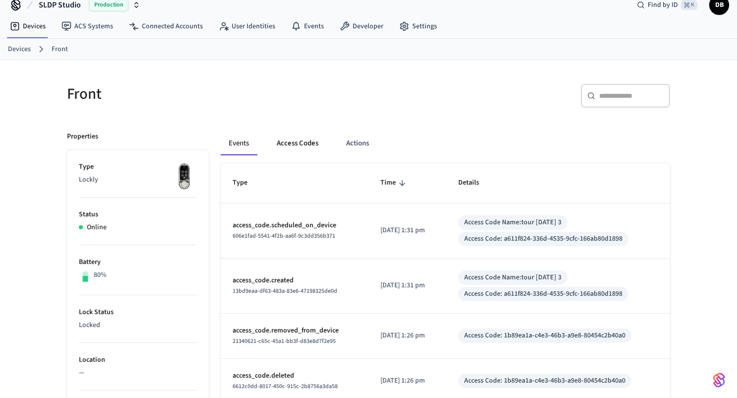
click at [296, 137] on button "Access Codes" at bounding box center [298, 143] width 58 height 24
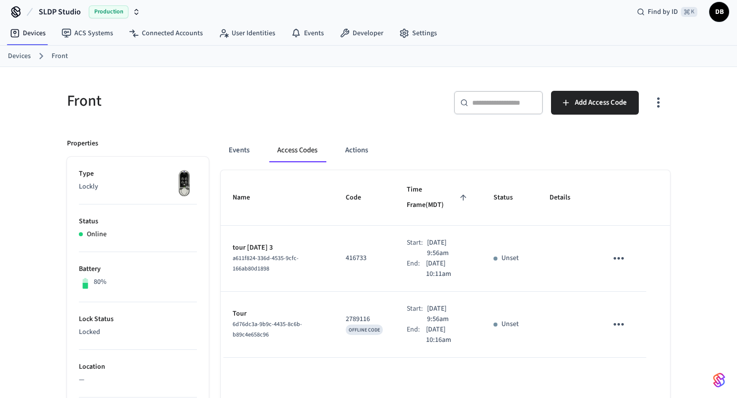
scroll to position [0, 0]
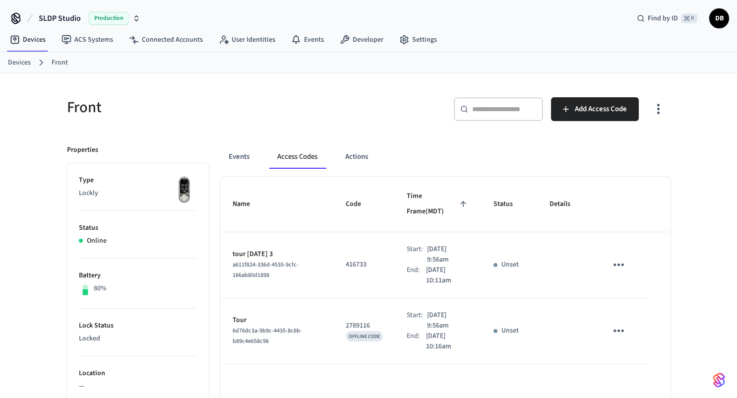
click at [402, 155] on div "Events Access Codes Actions" at bounding box center [445, 157] width 449 height 24
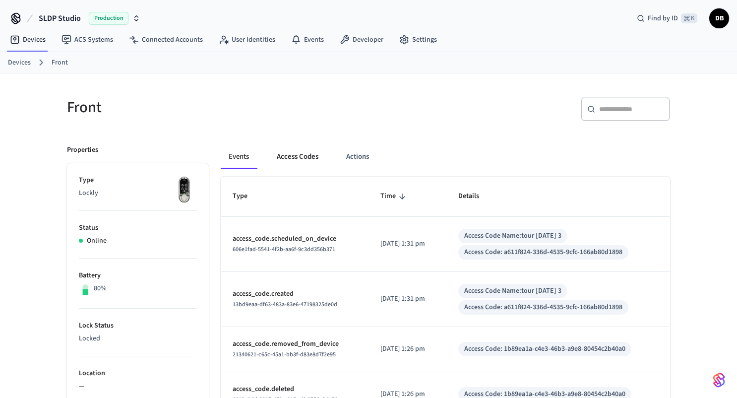
click at [294, 158] on button "Access Codes" at bounding box center [298, 157] width 58 height 24
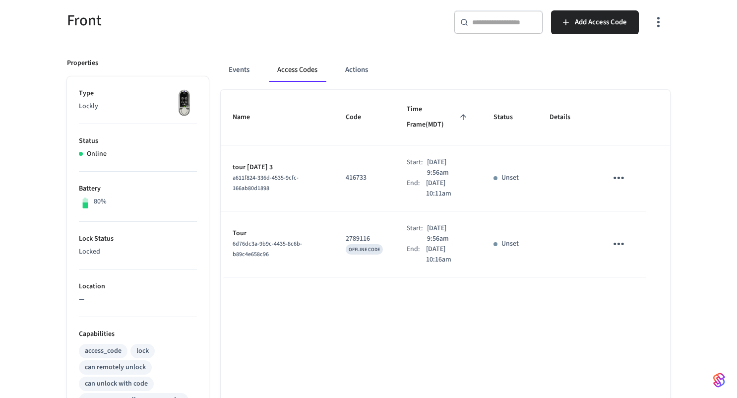
scroll to position [88, 0]
click at [489, 262] on div "Name Code Time Frame (MDT) Status Details tour friday 3 a611f824-336d-4535-9cfc…" at bounding box center [445, 368] width 449 height 559
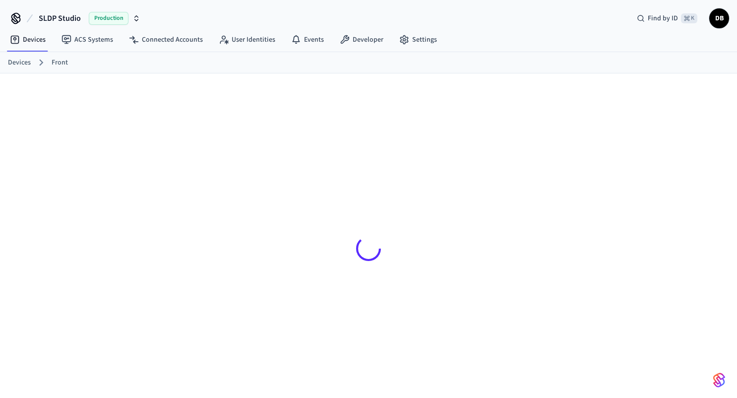
scroll to position [13, 0]
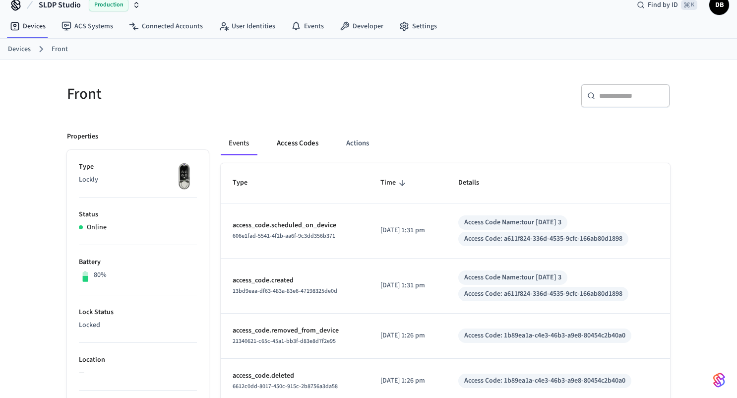
click at [299, 140] on button "Access Codes" at bounding box center [298, 143] width 58 height 24
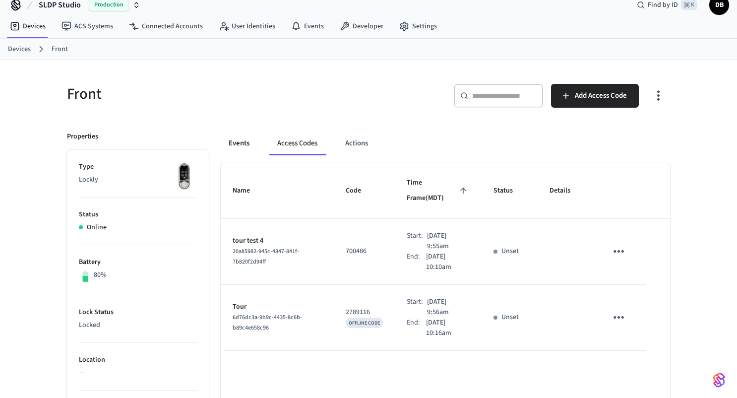
click at [238, 142] on button "Events" at bounding box center [239, 143] width 37 height 24
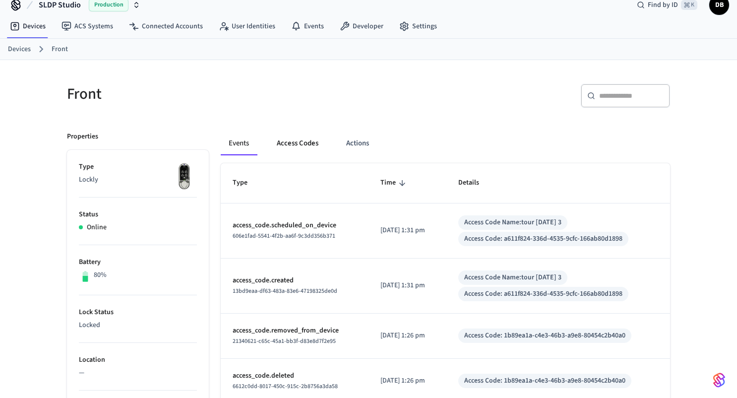
click at [275, 142] on button "Access Codes" at bounding box center [298, 143] width 58 height 24
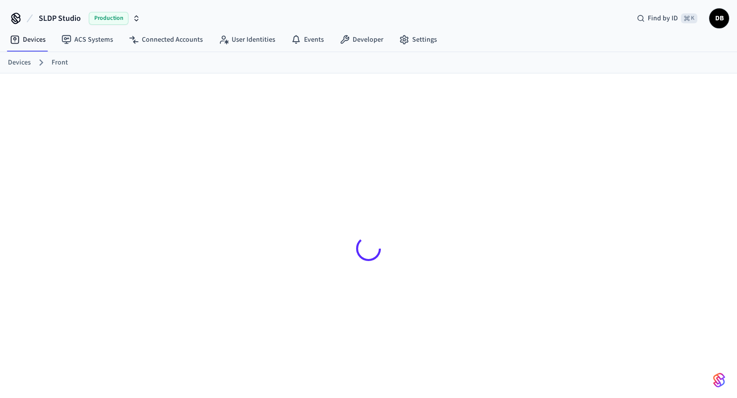
scroll to position [13, 0]
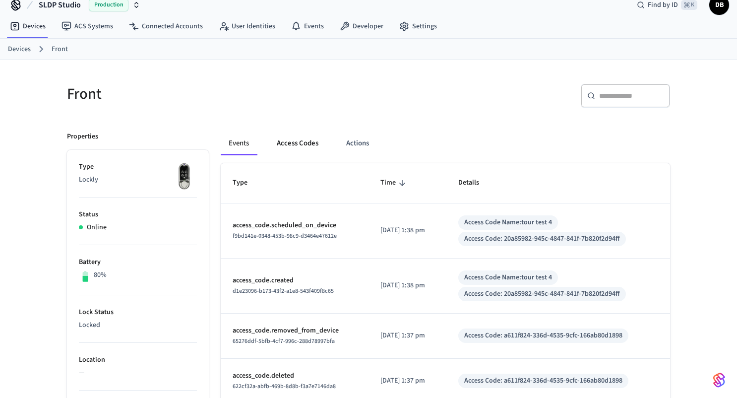
click at [289, 144] on button "Access Codes" at bounding box center [298, 143] width 58 height 24
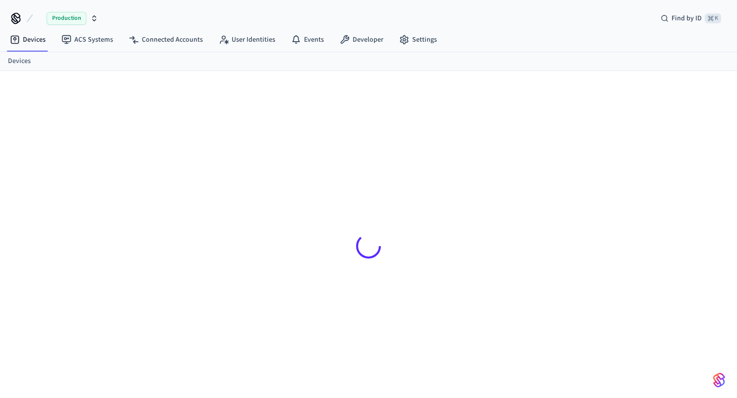
scroll to position [13, 0]
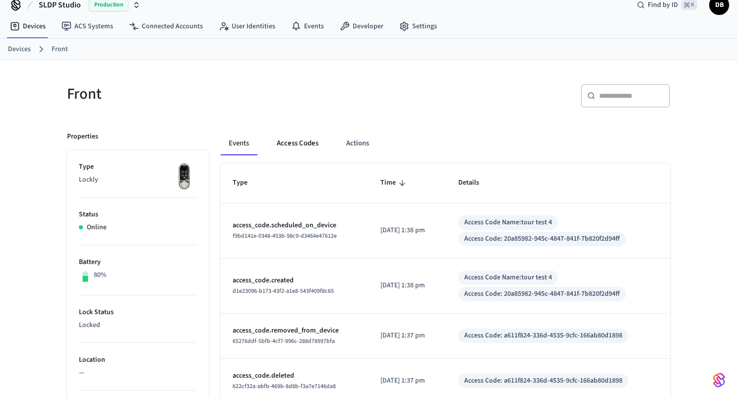
click at [306, 141] on button "Access Codes" at bounding box center [298, 143] width 58 height 24
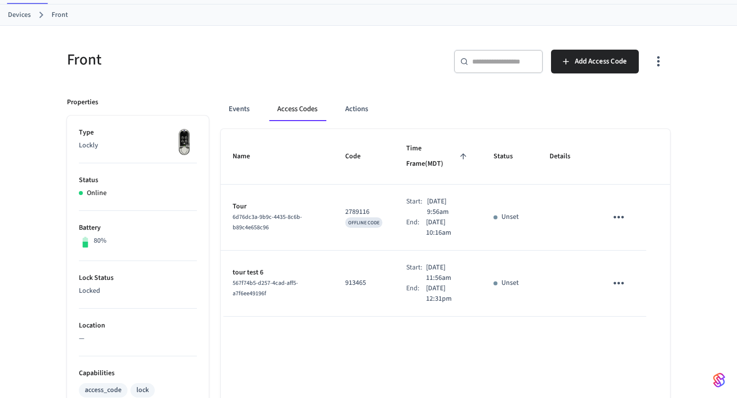
scroll to position [52, 0]
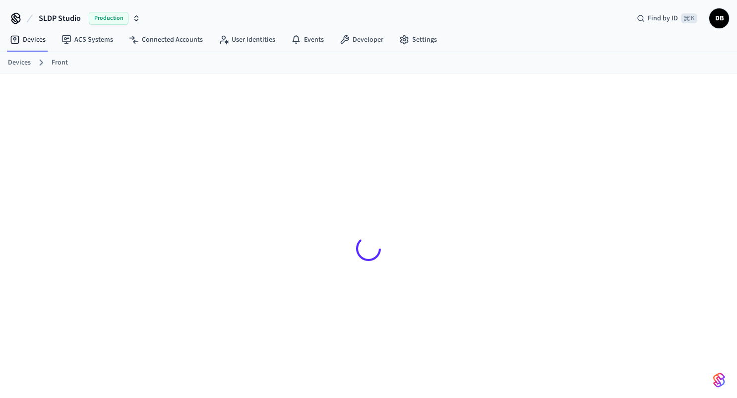
scroll to position [13, 0]
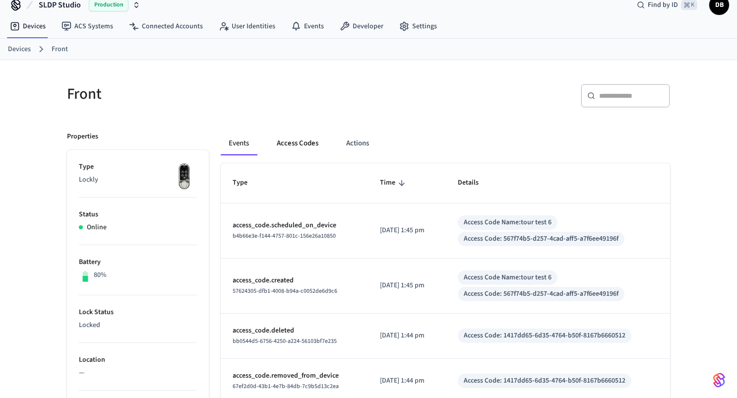
click at [299, 142] on button "Access Codes" at bounding box center [298, 143] width 58 height 24
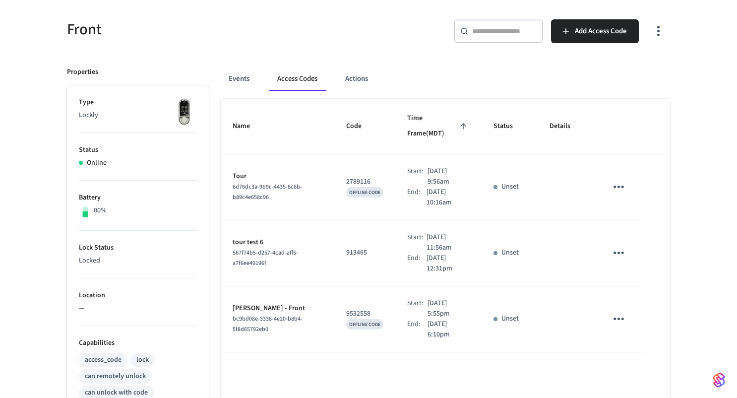
scroll to position [77, 0]
click at [688, 306] on div "Front ​ ​ Add Access Code Properties Type Lockly Status Online Battery 80% Lock…" at bounding box center [368, 327] width 737 height 662
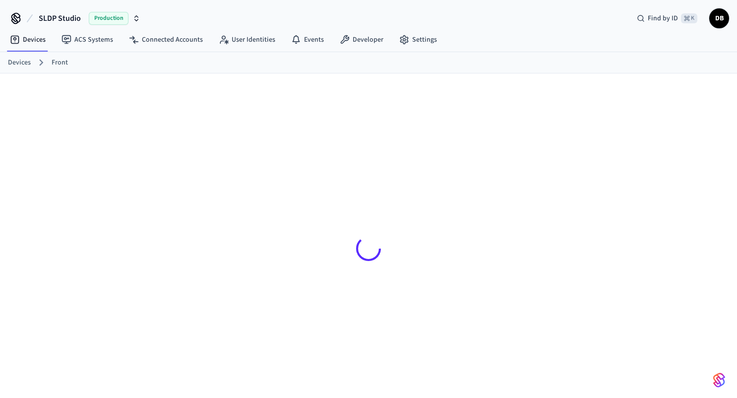
scroll to position [13, 0]
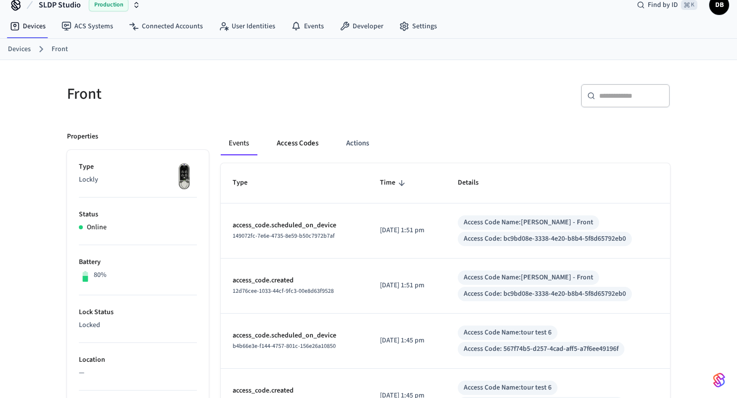
click at [277, 137] on button "Access Codes" at bounding box center [298, 143] width 58 height 24
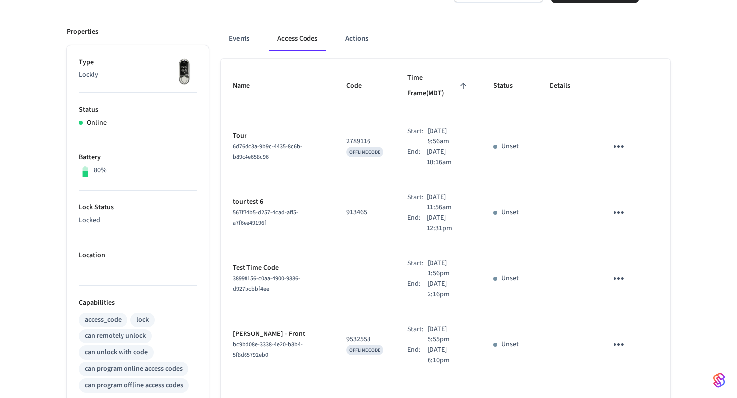
scroll to position [124, 0]
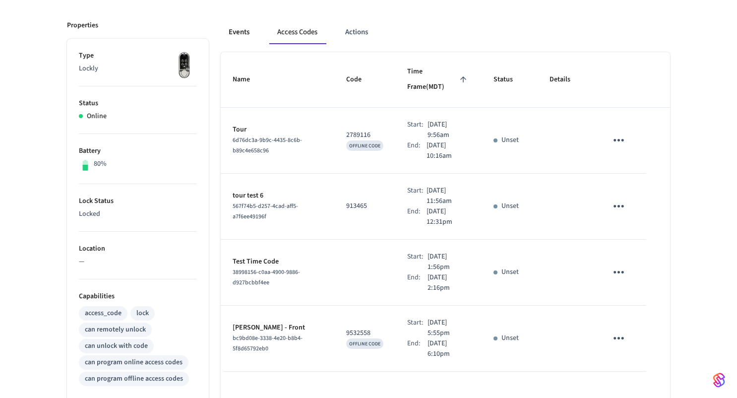
click at [245, 35] on button "Events" at bounding box center [239, 32] width 37 height 24
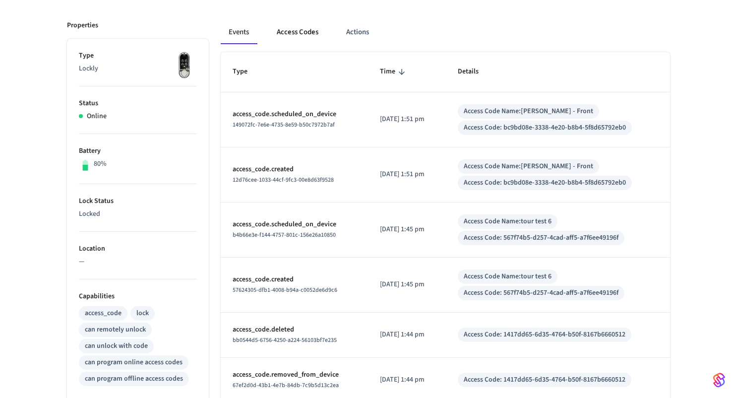
click at [279, 35] on button "Access Codes" at bounding box center [298, 32] width 58 height 24
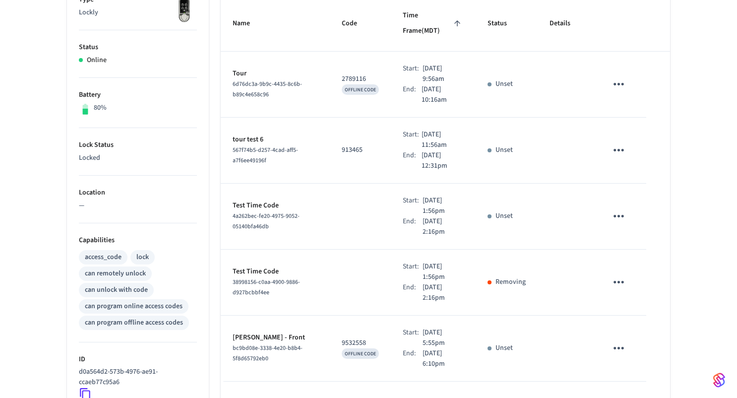
scroll to position [181, 0]
click at [692, 224] on div "Front ​ ​ Add Access Code Properties Type Lockly Status Online Battery 80% Lock…" at bounding box center [368, 223] width 737 height 662
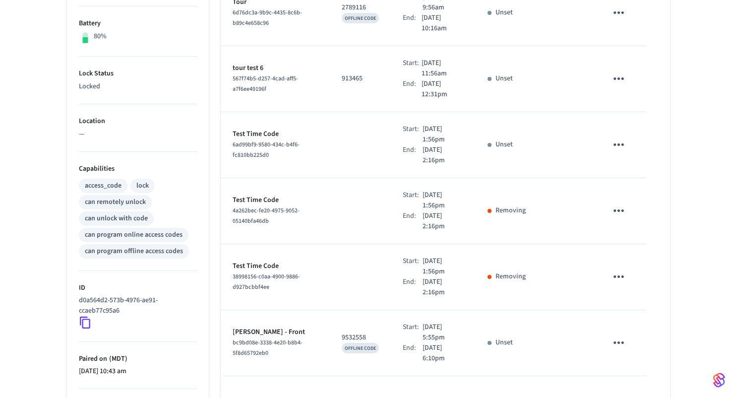
scroll to position [278, 0]
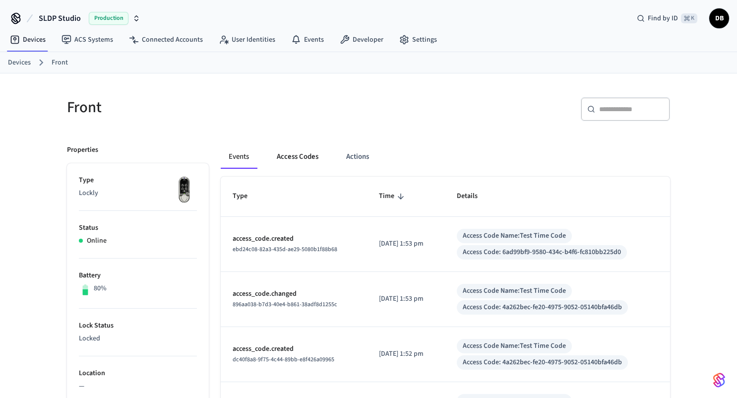
click at [306, 156] on button "Access Codes" at bounding box center [298, 157] width 58 height 24
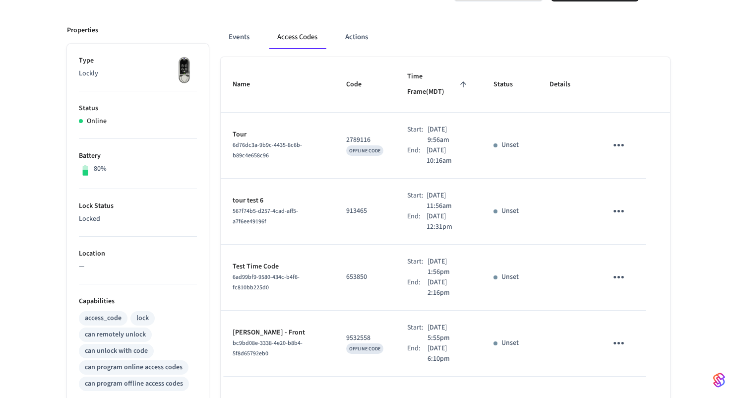
scroll to position [117, 0]
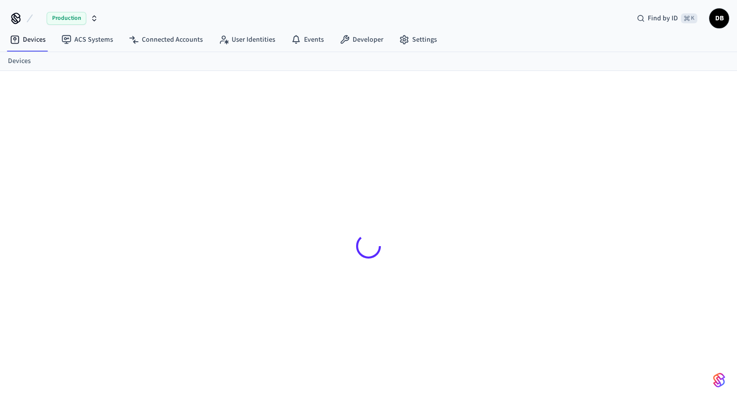
scroll to position [13, 0]
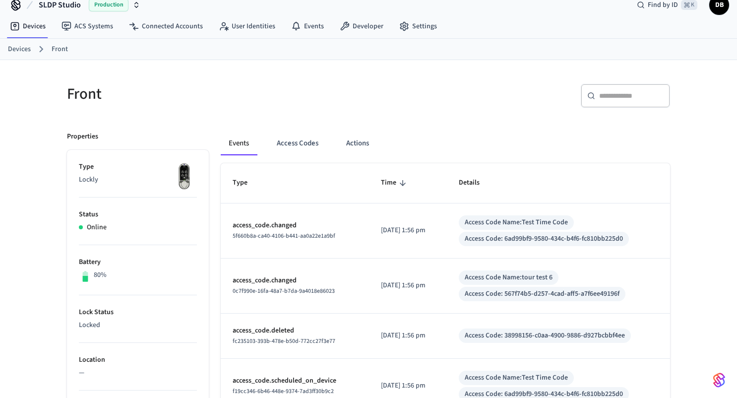
click at [298, 140] on button "Access Codes" at bounding box center [298, 143] width 58 height 24
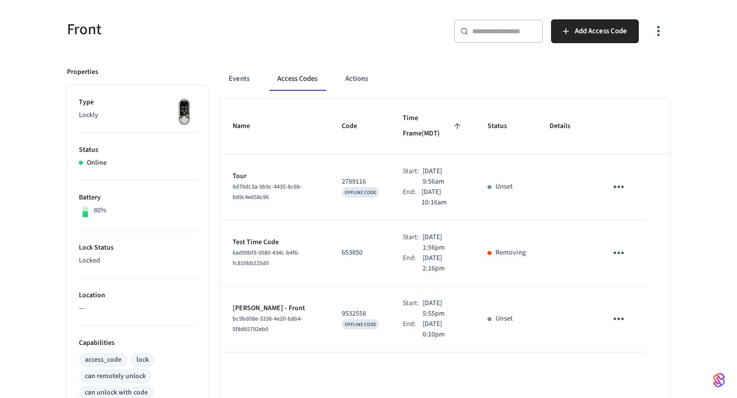
scroll to position [72, 0]
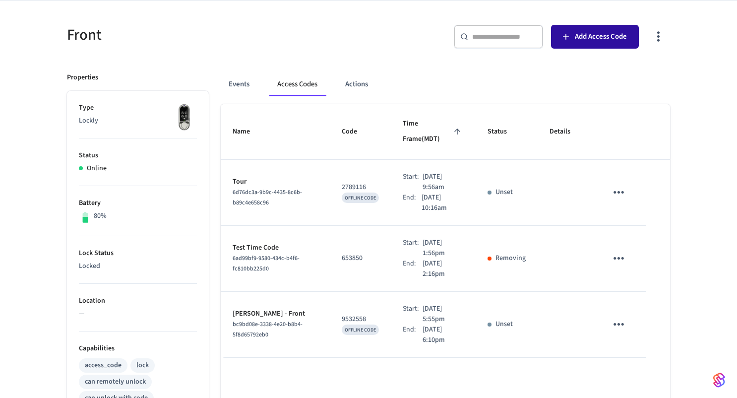
click at [599, 26] on button "Add Access Code" at bounding box center [595, 37] width 88 height 24
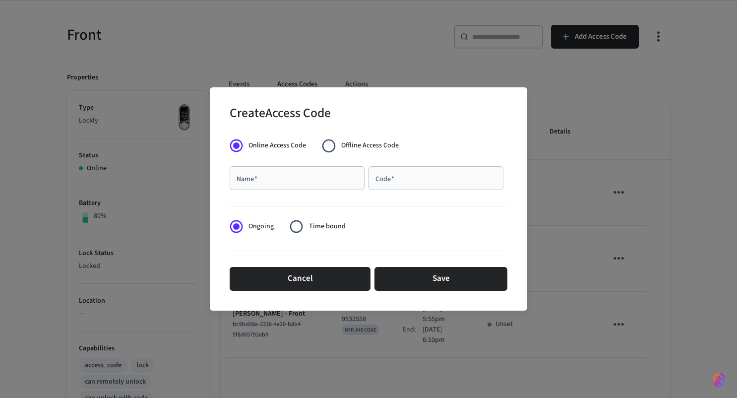
click at [305, 185] on div "Name   *" at bounding box center [297, 178] width 135 height 24
type input "*"
type input "**********"
click at [447, 172] on div "Code   *" at bounding box center [435, 178] width 135 height 24
type input "******"
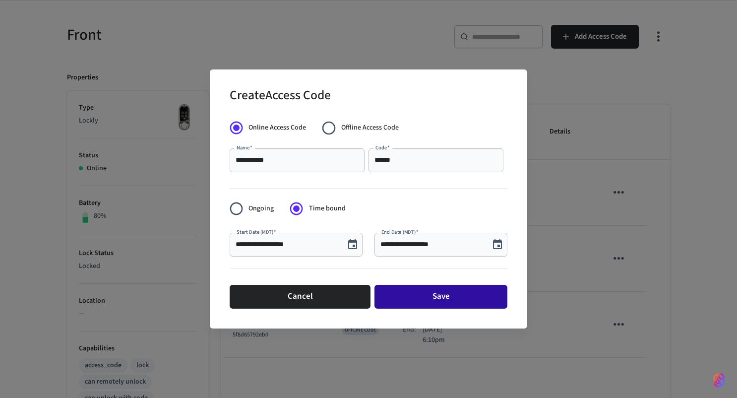
click at [425, 299] on button "Save" at bounding box center [440, 297] width 133 height 24
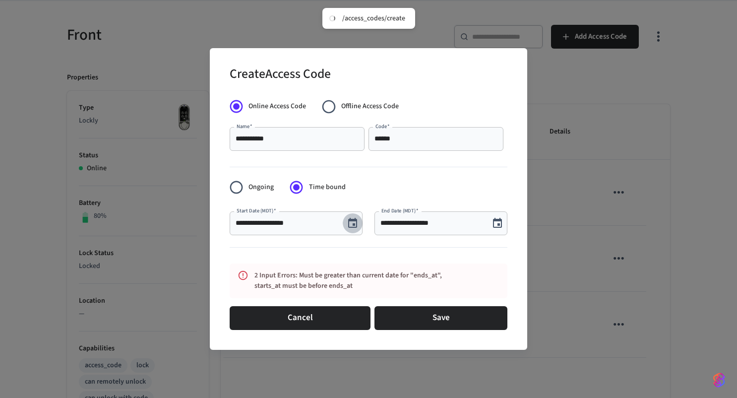
click at [358, 222] on icon "Choose date, selected date is Oct 2, 2025" at bounding box center [353, 223] width 12 height 12
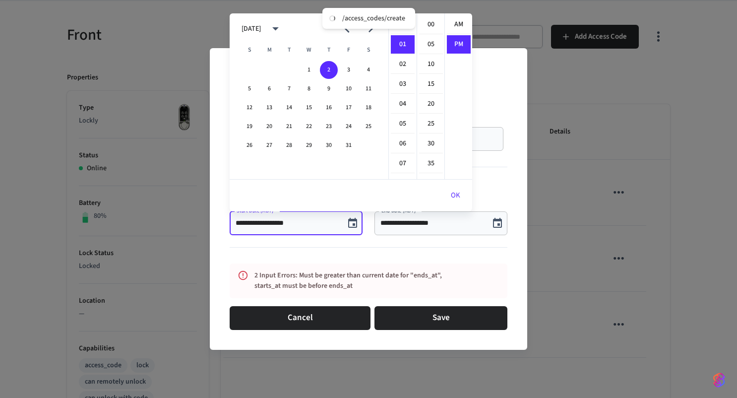
scroll to position [18, 0]
click at [346, 68] on button "3" at bounding box center [349, 70] width 18 height 18
click at [363, 70] on button "4" at bounding box center [369, 70] width 18 height 18
type input "**********"
click at [450, 231] on div "**********" at bounding box center [440, 223] width 133 height 24
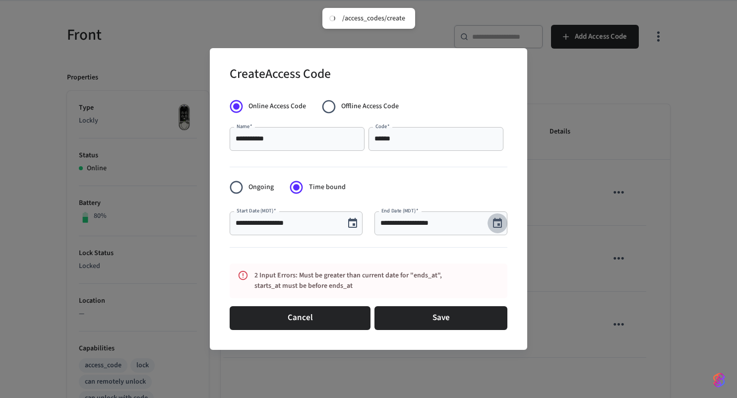
click at [492, 217] on icon "Choose date, selected date is Oct 2, 2025" at bounding box center [497, 223] width 12 height 12
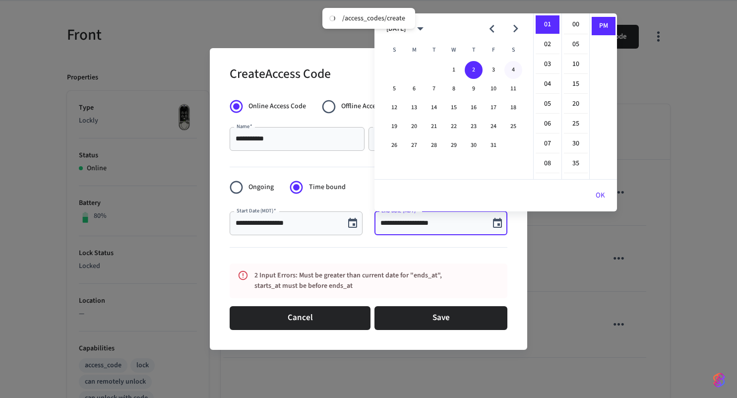
click at [514, 70] on button "4" at bounding box center [513, 70] width 18 height 18
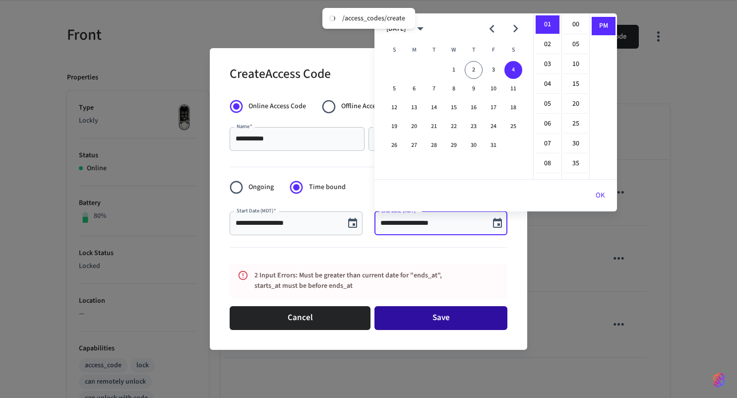
click at [453, 322] on button "Save" at bounding box center [440, 318] width 133 height 24
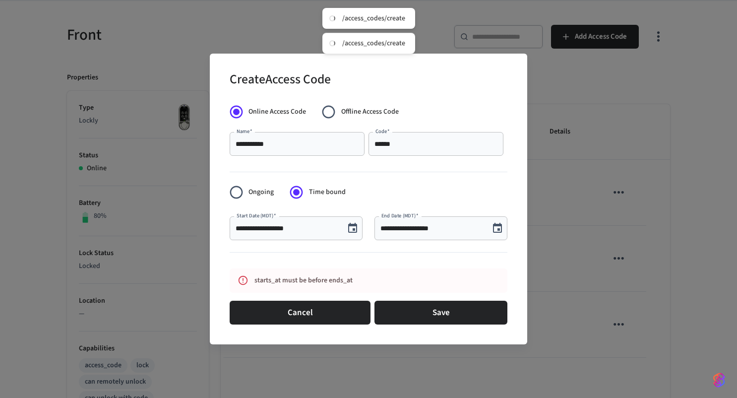
click at [502, 223] on icon "Choose date, selected date is Oct 4, 2025" at bounding box center [497, 228] width 12 height 12
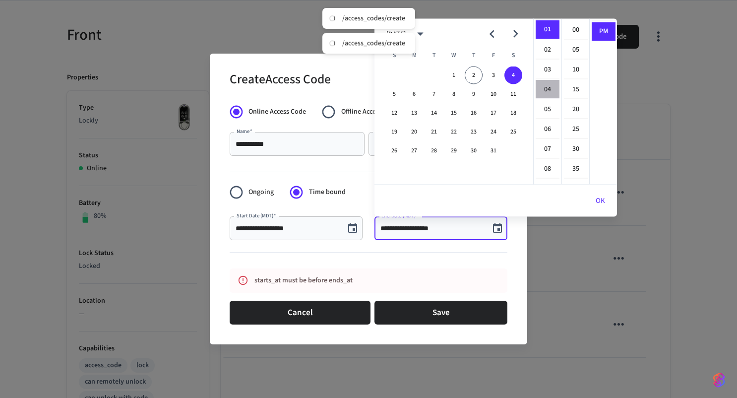
click at [549, 91] on li "04" at bounding box center [548, 89] width 24 height 19
type input "**********"
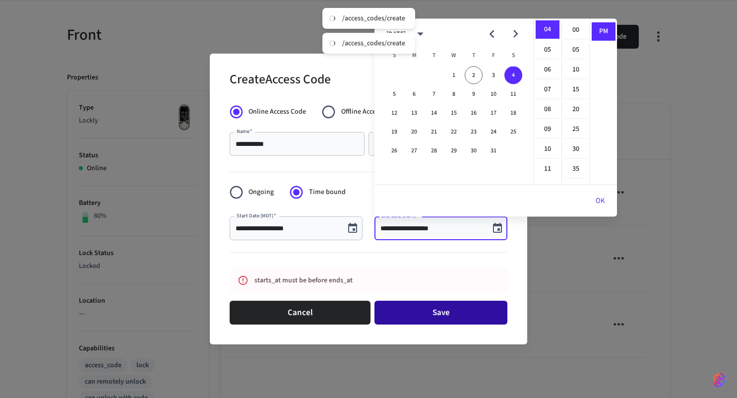
click at [454, 316] on button "Save" at bounding box center [440, 313] width 133 height 24
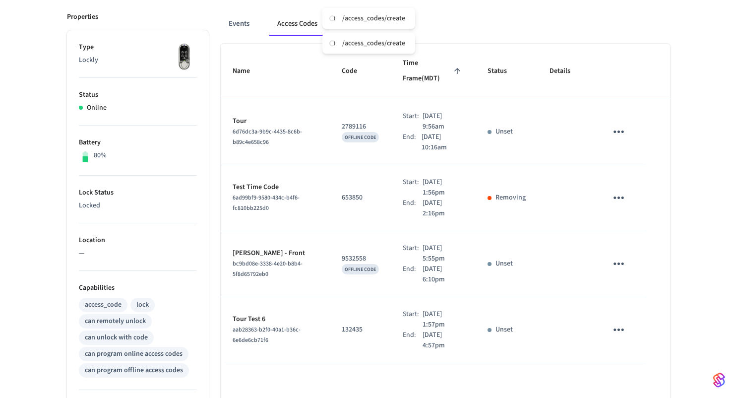
scroll to position [120, 0]
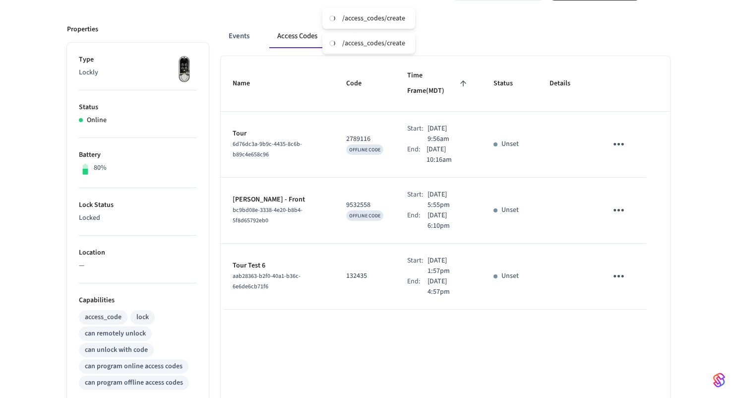
click at [454, 316] on div "Name Code Time Frame (MDT) Status Details Tour 6d76dc3a-9b9c-4435-8c6b-b89c4e65…" at bounding box center [445, 335] width 449 height 559
click at [243, 41] on button "Events" at bounding box center [239, 36] width 37 height 24
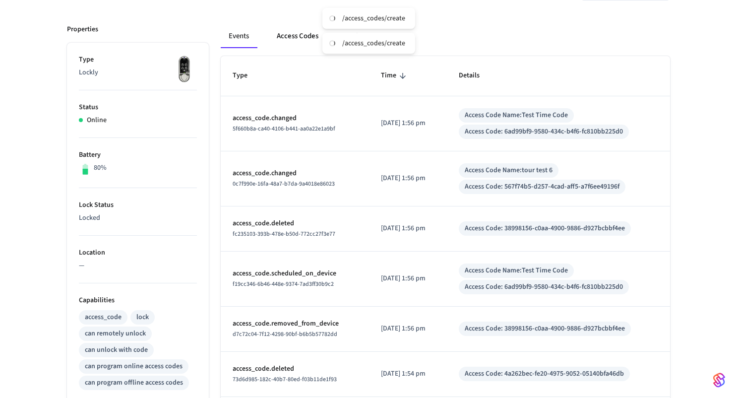
click at [300, 41] on button "Access Codes" at bounding box center [298, 36] width 58 height 24
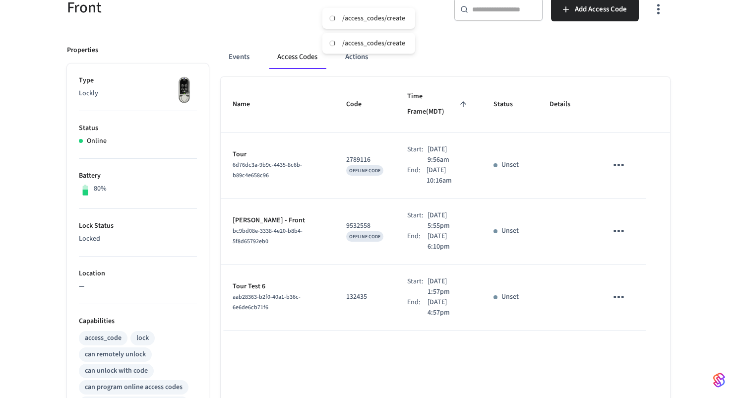
scroll to position [100, 0]
click at [235, 61] on button "Events" at bounding box center [239, 57] width 37 height 24
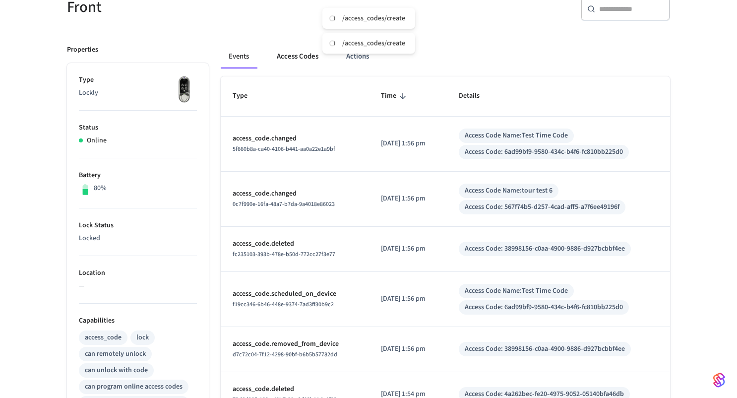
click at [284, 60] on button "Access Codes" at bounding box center [298, 57] width 58 height 24
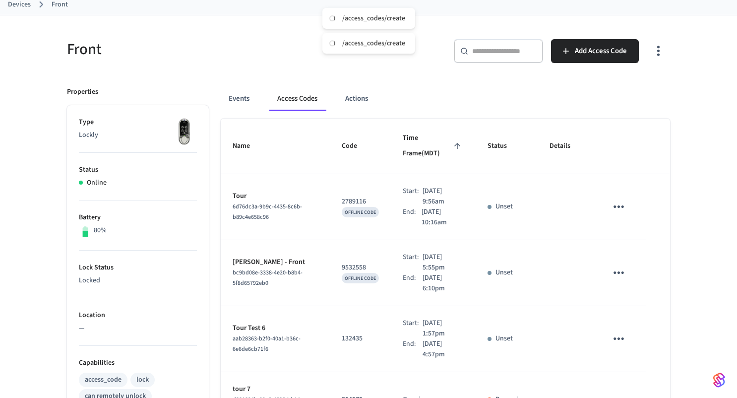
scroll to position [88, 0]
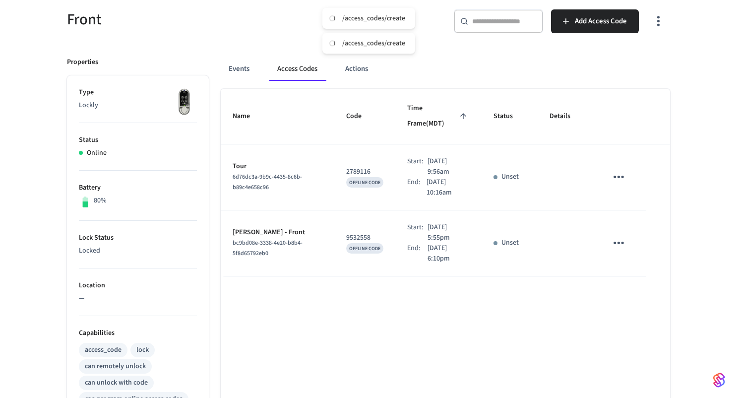
click at [548, 336] on div "Name Code Time Frame (MDT) Status Details Tour 6d76dc3a-9b9c-4435-8c6b-b89c4e65…" at bounding box center [445, 368] width 449 height 559
click at [245, 73] on button "Events" at bounding box center [239, 69] width 37 height 24
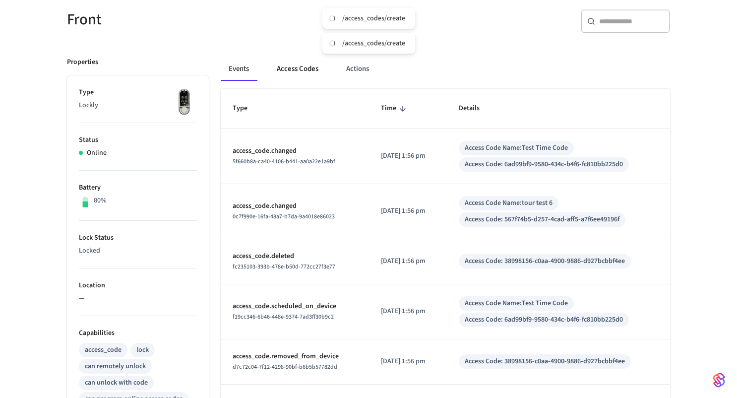
click at [288, 71] on button "Access Codes" at bounding box center [298, 69] width 58 height 24
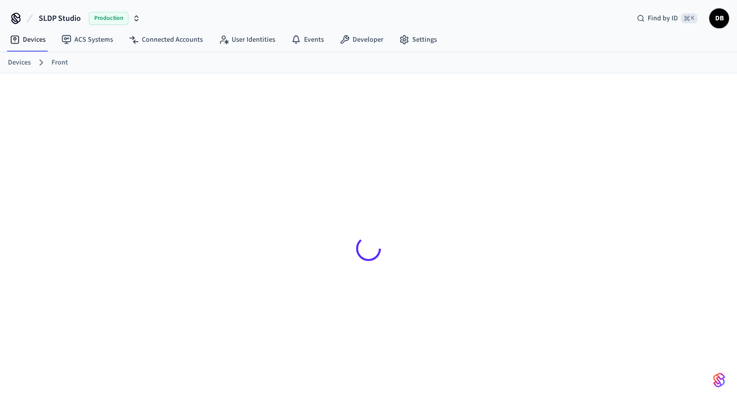
scroll to position [13, 0]
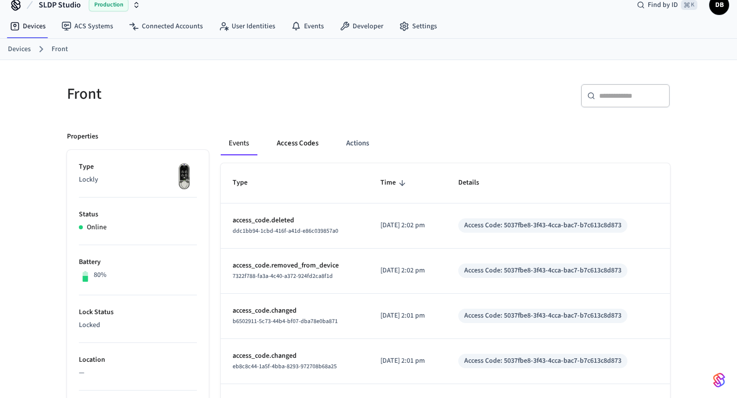
click at [312, 133] on button "Access Codes" at bounding box center [298, 143] width 58 height 24
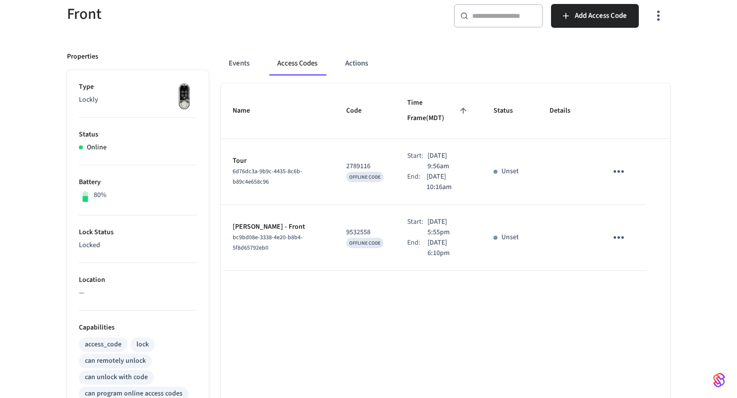
scroll to position [96, 0]
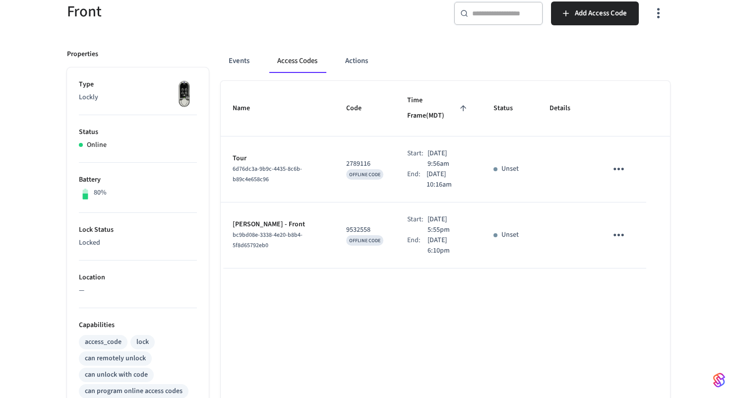
click at [271, 316] on div "Name Code Time Frame (MDT) Status Details Tour 6d76dc3a-9b9c-4435-8c6b-b89c4e65…" at bounding box center [445, 360] width 449 height 559
click at [240, 64] on button "Events" at bounding box center [239, 61] width 37 height 24
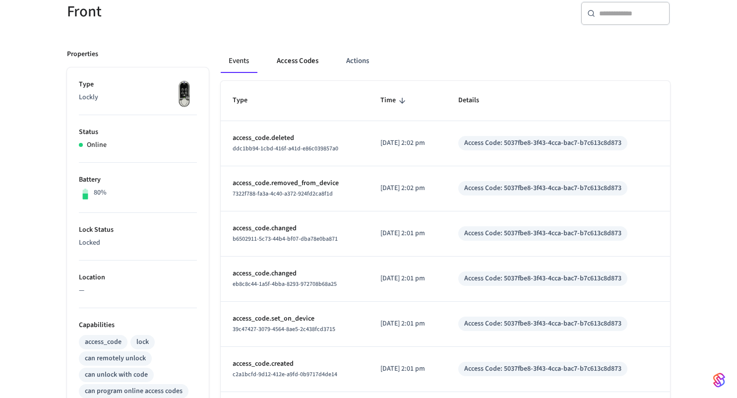
click at [306, 63] on button "Access Codes" at bounding box center [298, 61] width 58 height 24
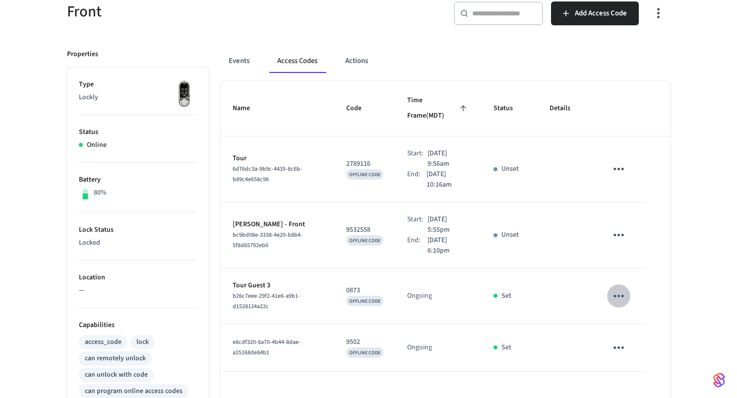
click at [619, 295] on icon "sticky table" at bounding box center [618, 296] width 10 height 2
click at [637, 324] on li "Delete" at bounding box center [644, 329] width 47 height 26
click at [620, 340] on icon "sticky table" at bounding box center [618, 347] width 15 height 15
click at [640, 376] on li "Delete" at bounding box center [642, 369] width 47 height 26
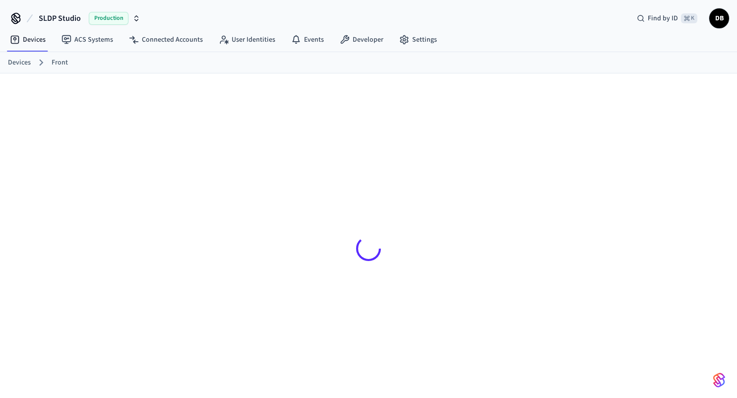
scroll to position [13, 0]
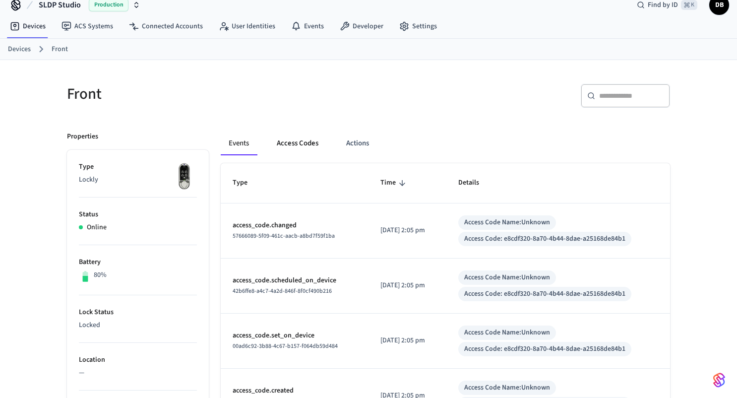
click at [307, 143] on button "Access Codes" at bounding box center [298, 143] width 58 height 24
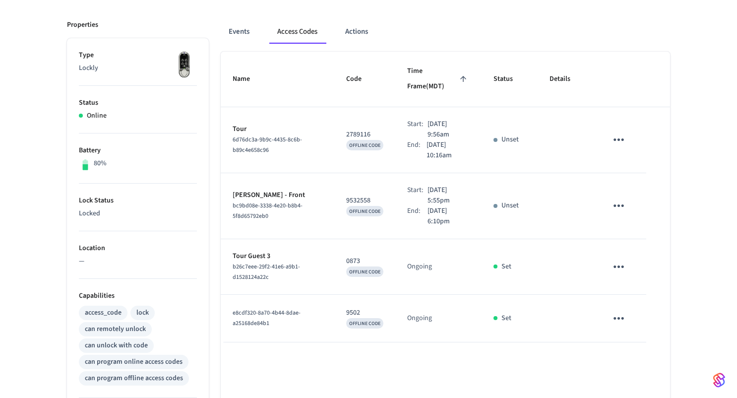
scroll to position [126, 0]
click at [623, 264] on icon "sticky table" at bounding box center [618, 265] width 10 height 2
click at [623, 250] on div at bounding box center [368, 199] width 737 height 398
click at [623, 264] on icon "sticky table" at bounding box center [618, 265] width 10 height 2
click at [642, 265] on li "Edit" at bounding box center [644, 272] width 47 height 27
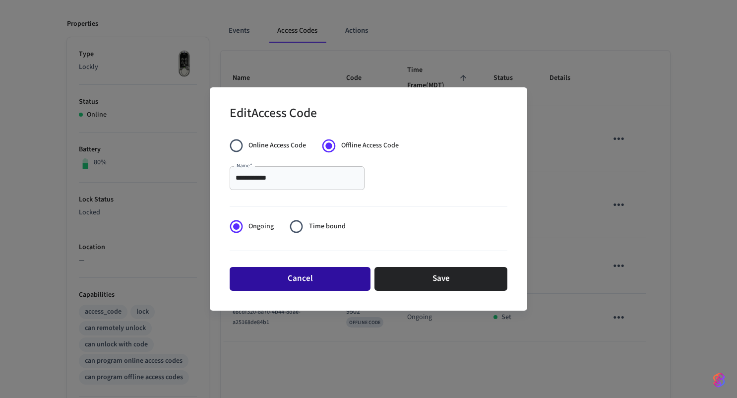
click at [330, 287] on button "Cancel" at bounding box center [300, 279] width 141 height 24
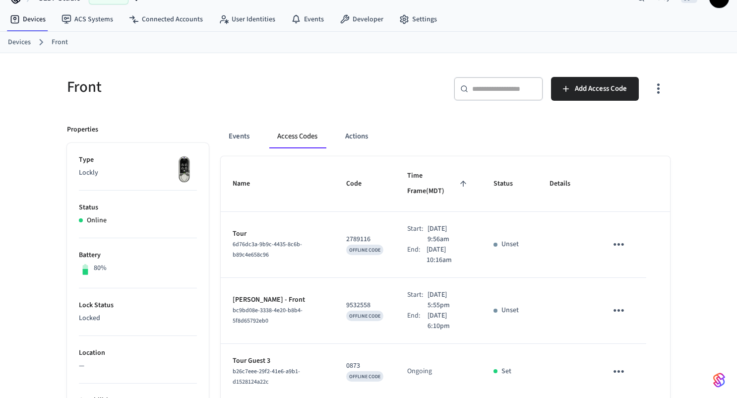
scroll to position [0, 0]
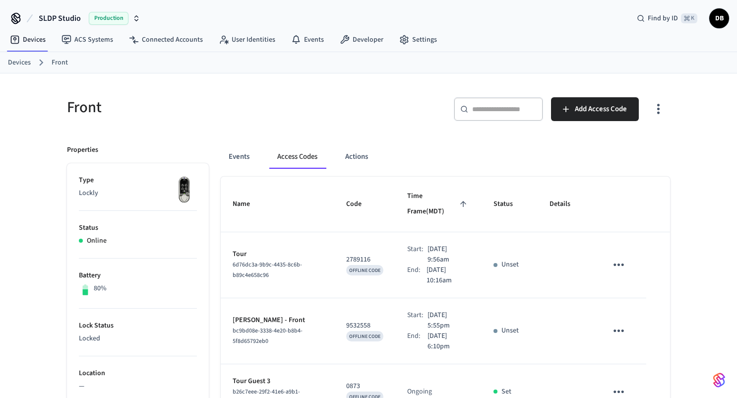
click at [31, 64] on ol "Devices Front" at bounding box center [372, 62] width 729 height 13
click at [20, 62] on link "Devices" at bounding box center [19, 63] width 23 height 10
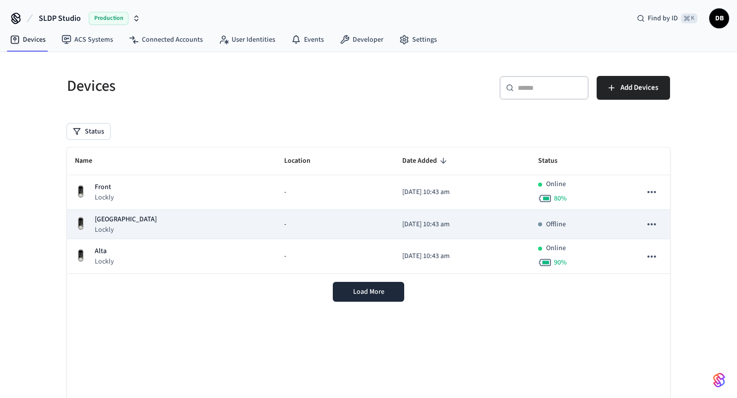
click at [162, 219] on div "Kings Peak Lockly" at bounding box center [171, 224] width 193 height 20
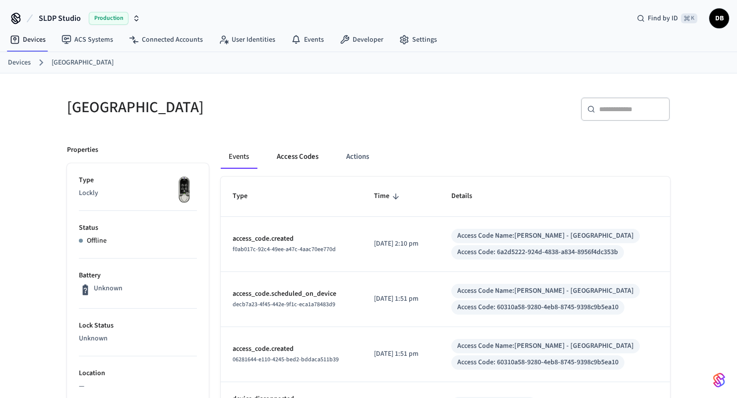
click at [301, 153] on button "Access Codes" at bounding box center [298, 157] width 58 height 24
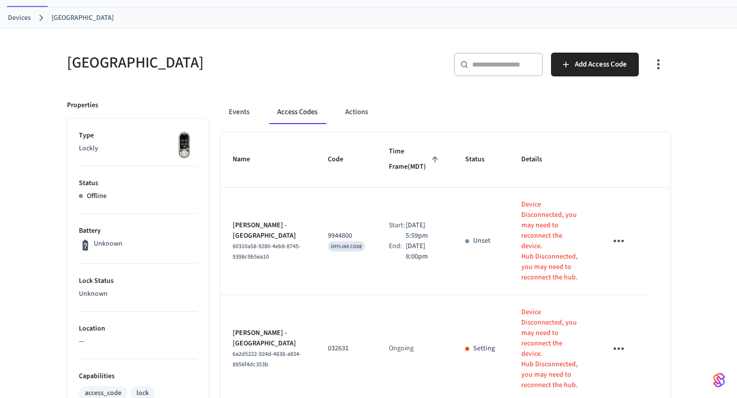
scroll to position [37, 0]
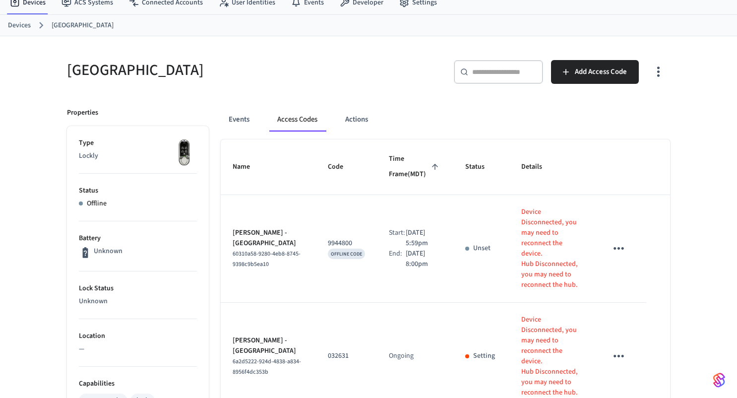
click at [15, 27] on link "Devices" at bounding box center [19, 25] width 23 height 10
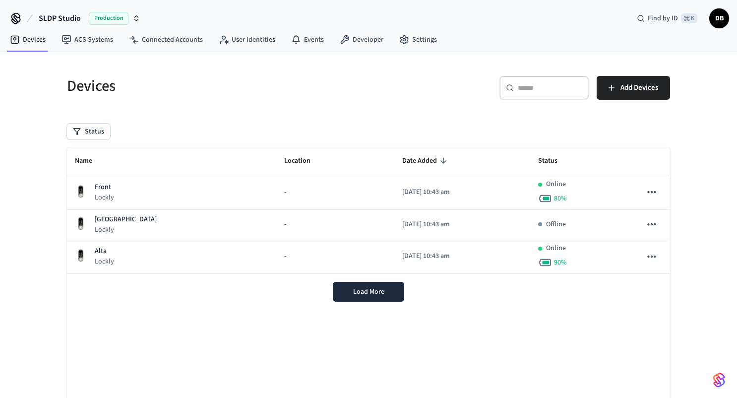
click at [51, 19] on span "SLDP Studio" at bounding box center [60, 18] width 42 height 12
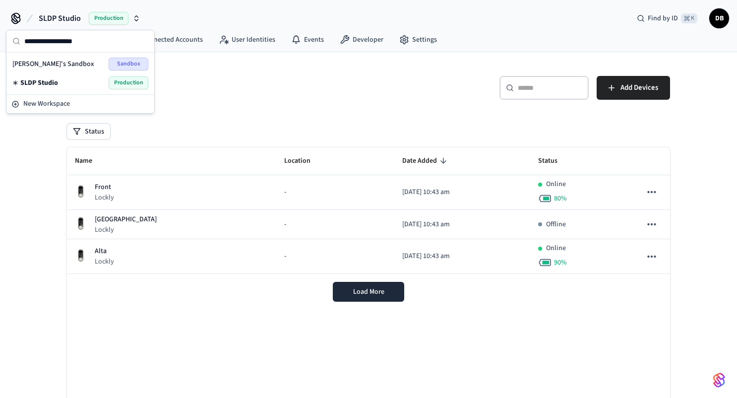
click at [206, 86] on h5 "Devices" at bounding box center [215, 86] width 296 height 20
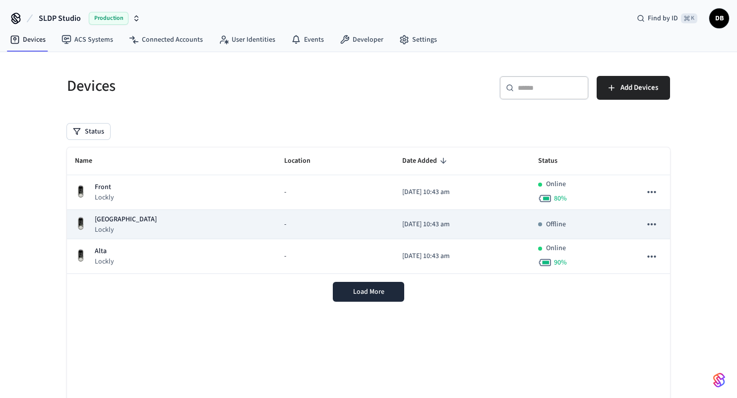
click at [276, 228] on td "-" at bounding box center [335, 224] width 118 height 29
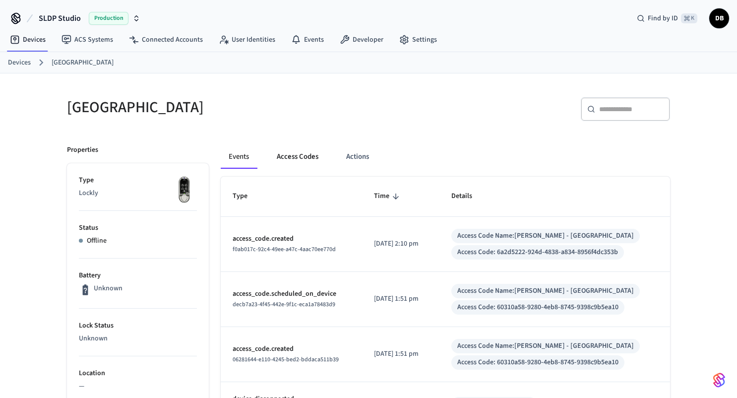
click at [292, 160] on button "Access Codes" at bounding box center [298, 157] width 58 height 24
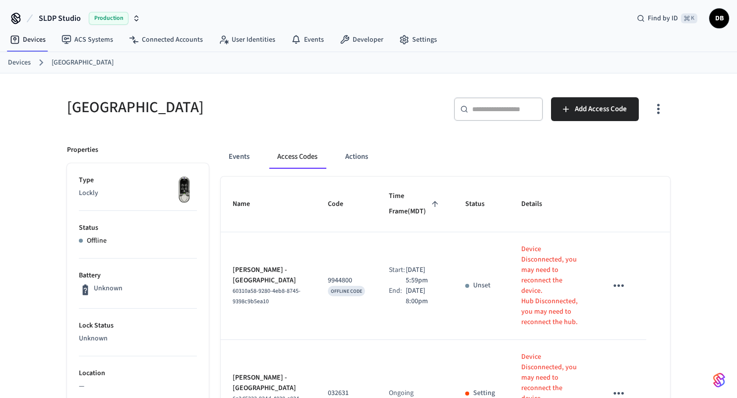
click at [62, 87] on div "[GEOGRAPHIC_DATA]" at bounding box center [208, 107] width 307 height 44
click at [12, 63] on link "Devices" at bounding box center [19, 63] width 23 height 10
